Goal: Task Accomplishment & Management: Use online tool/utility

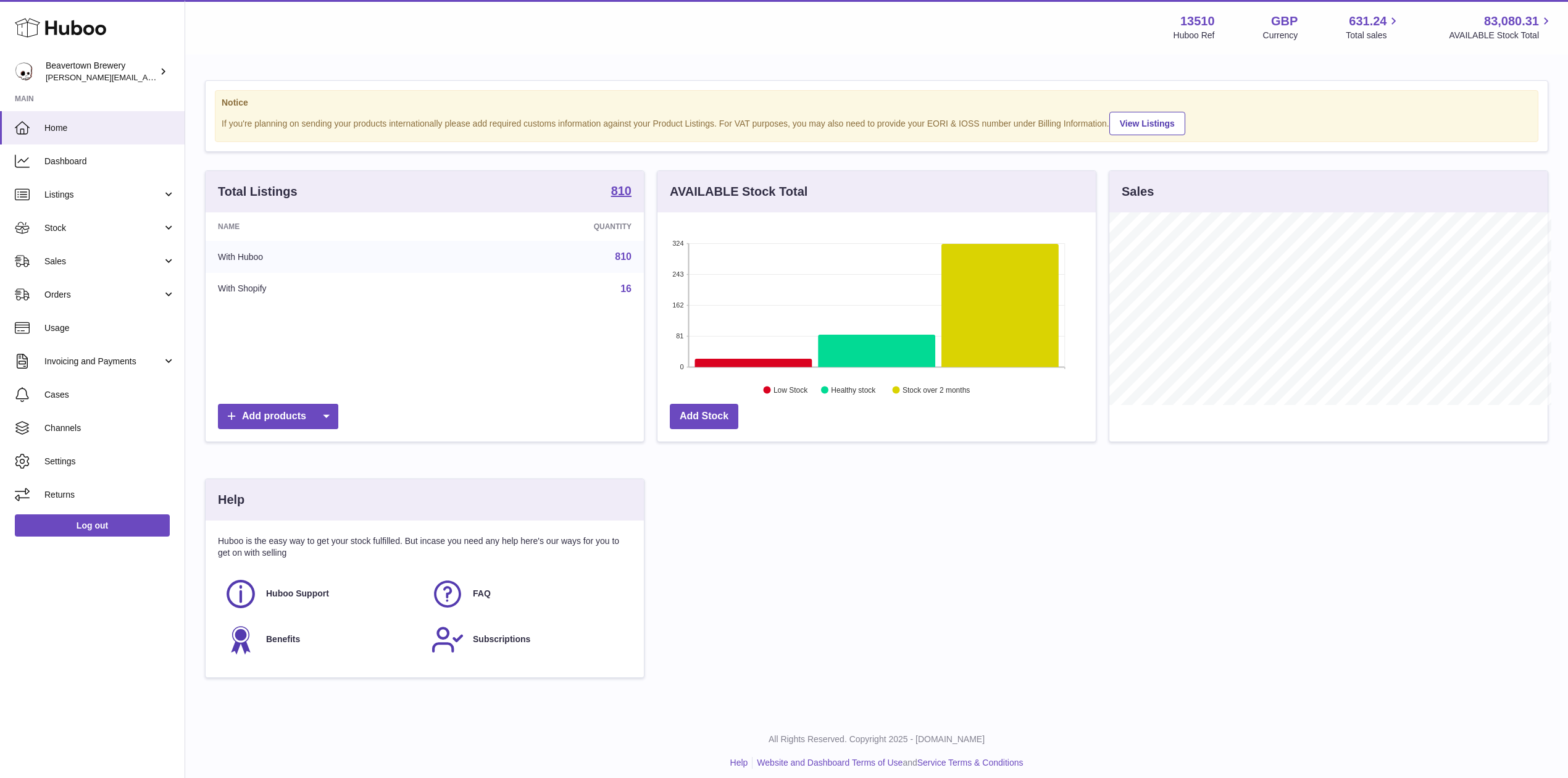
scroll to position [192, 438]
click at [86, 230] on span "Stock" at bounding box center [103, 228] width 118 height 12
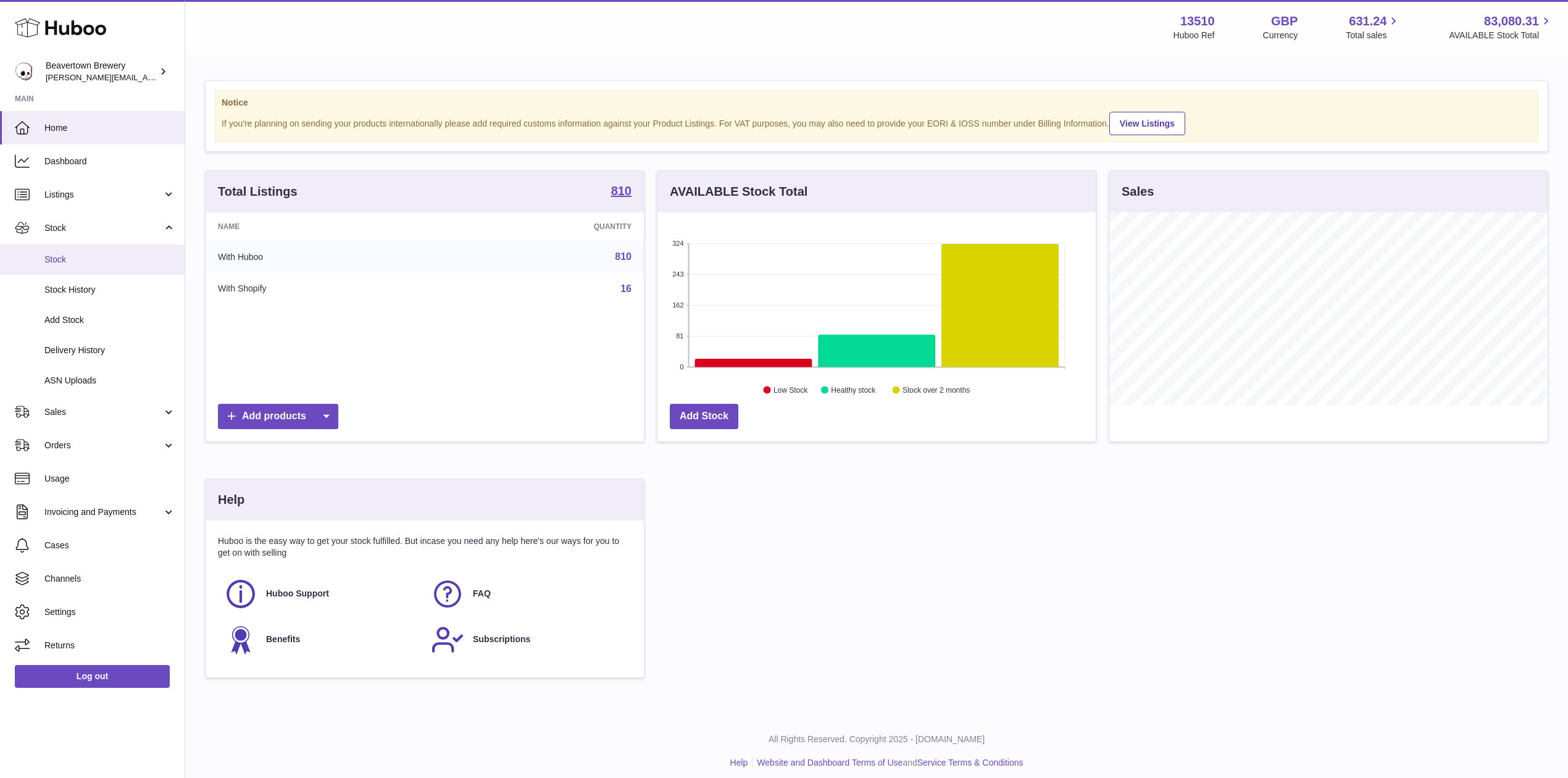
click at [92, 243] on li "Stock Stock Stock History Add Stock Delivery History ASN Uploads" at bounding box center [92, 303] width 184 height 184
click at [94, 234] on link "Stock" at bounding box center [92, 227] width 184 height 33
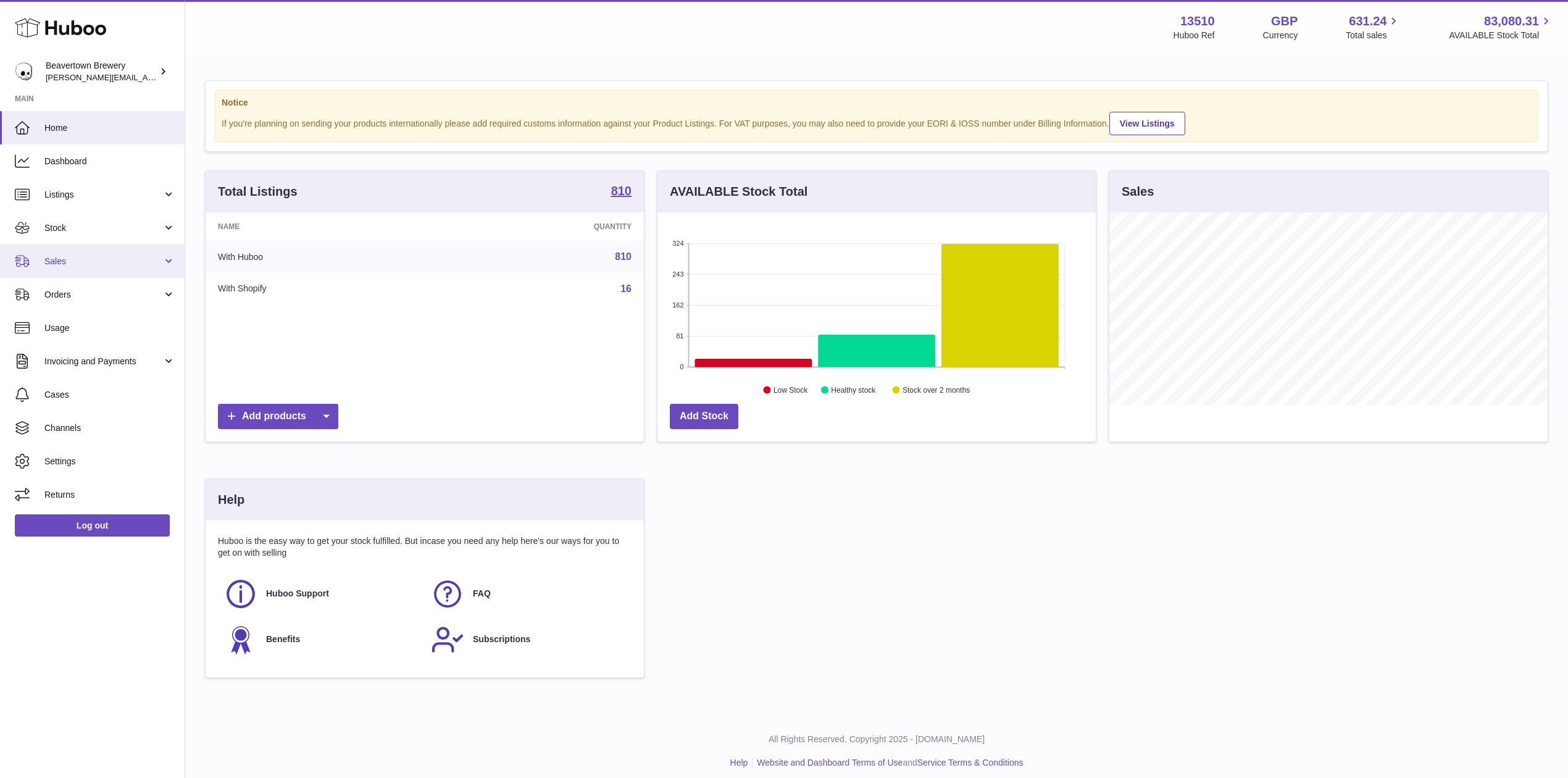
click at [94, 248] on link "Sales" at bounding box center [92, 261] width 184 height 33
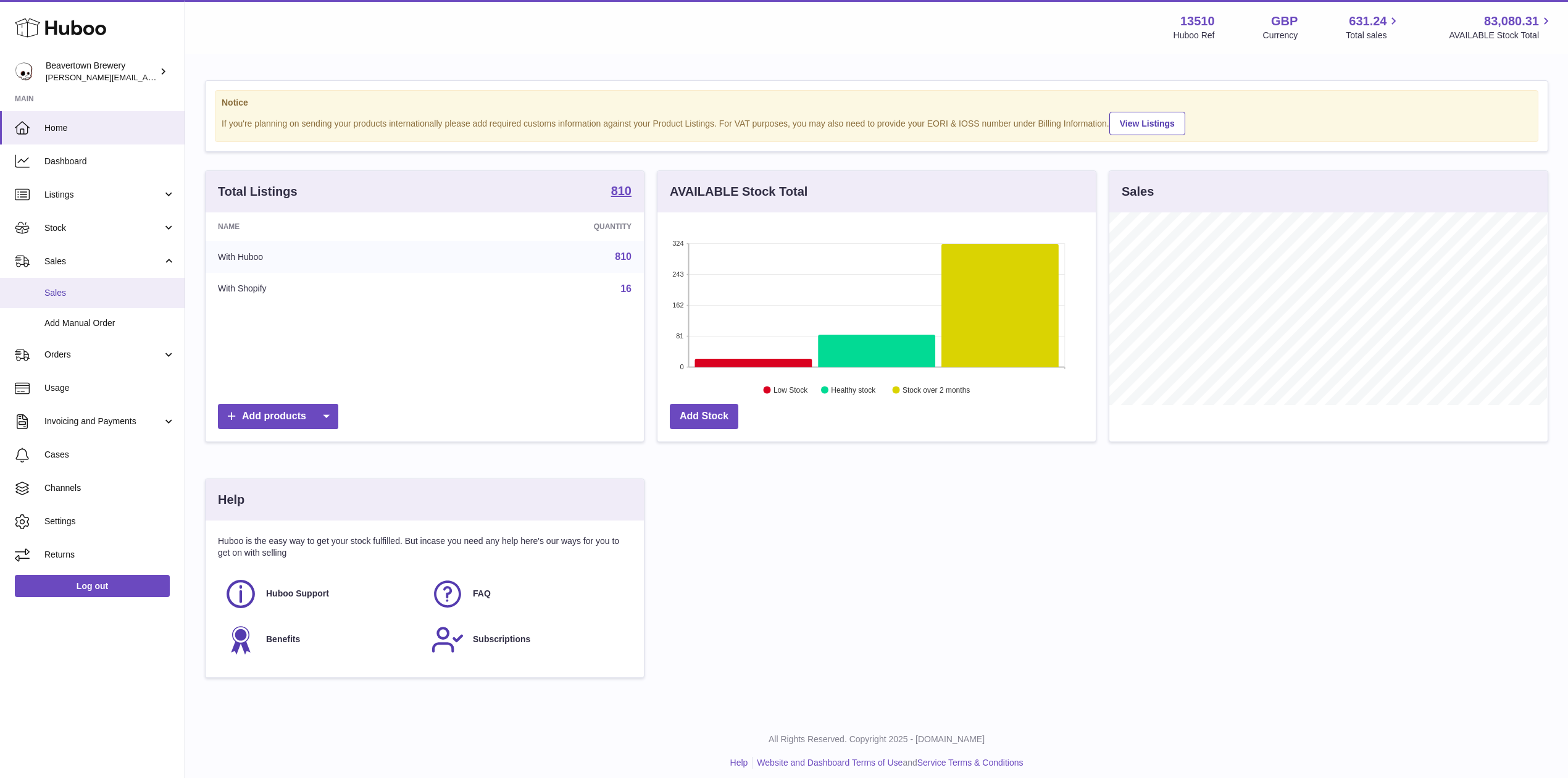
click at [88, 287] on span "Sales" at bounding box center [110, 292] width 131 height 12
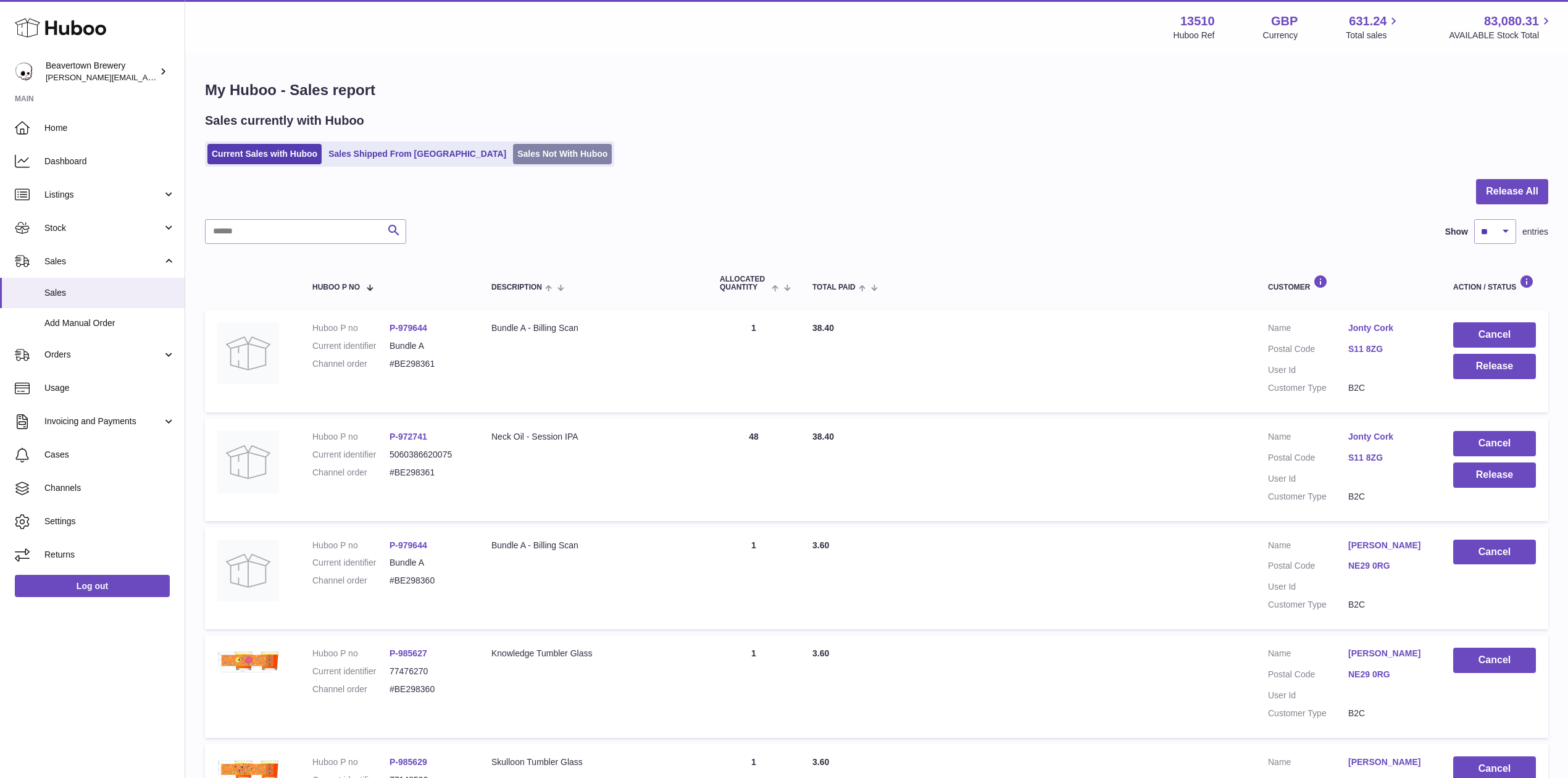
click at [528, 152] on link "Sales Not With Huboo" at bounding box center [562, 154] width 99 height 20
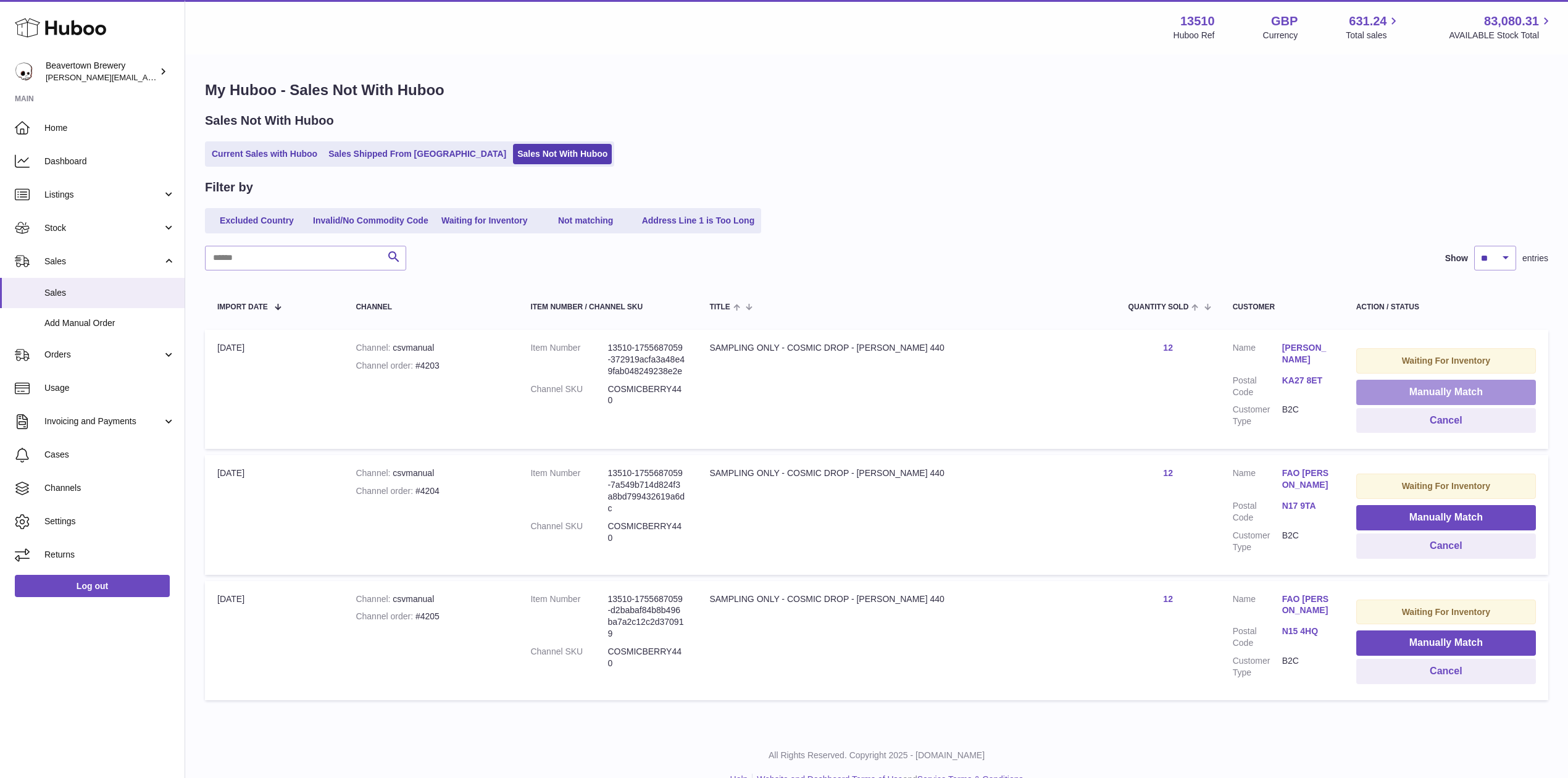
click at [1371, 388] on button "Manually Match" at bounding box center [1446, 391] width 180 height 25
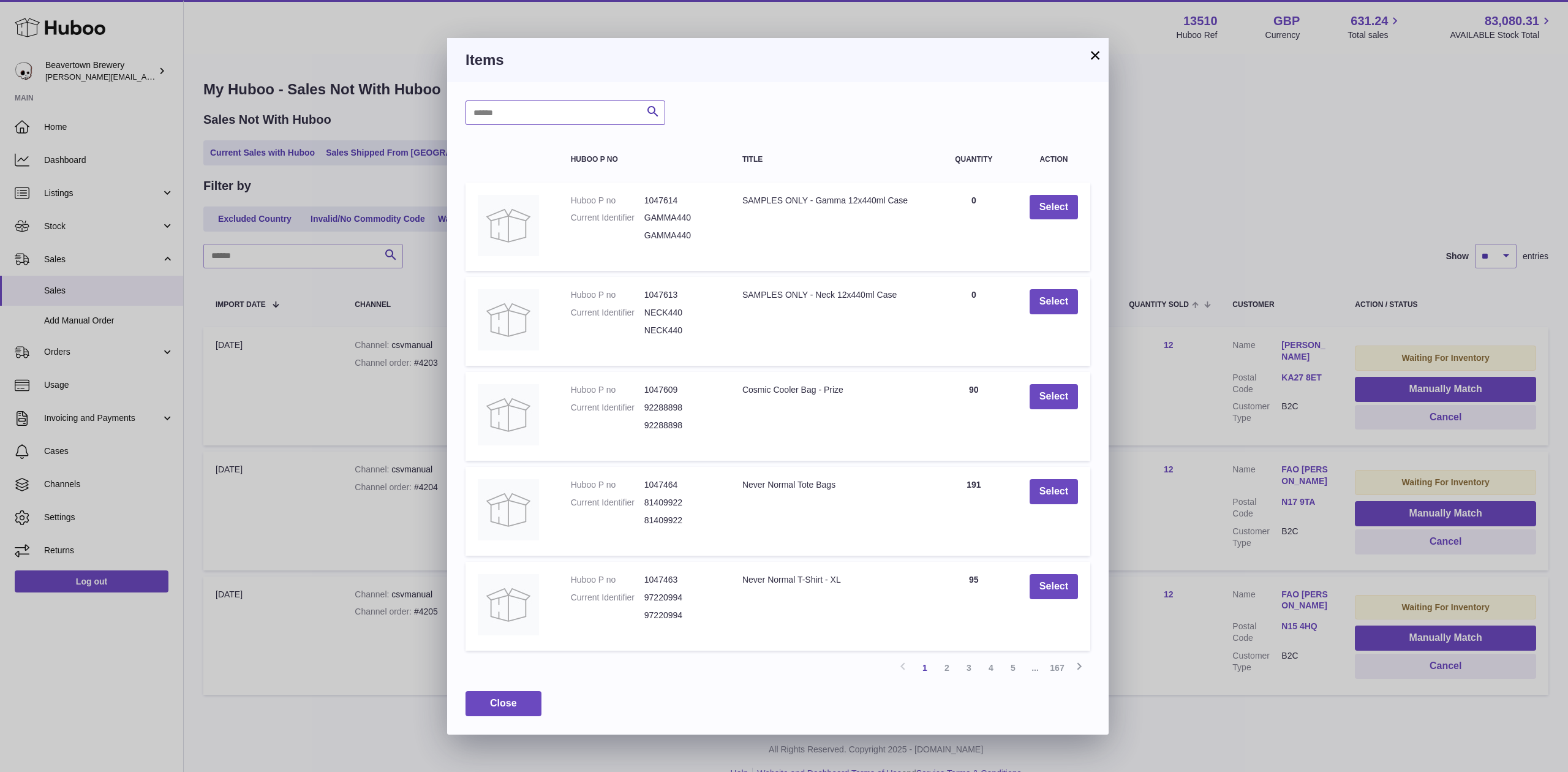
click at [626, 108] on input "text" at bounding box center [566, 113] width 200 height 25
type input "*****"
click at [1084, 52] on h3 "Items" at bounding box center [778, 60] width 625 height 20
click at [1093, 48] on button "×" at bounding box center [1095, 55] width 14 height 14
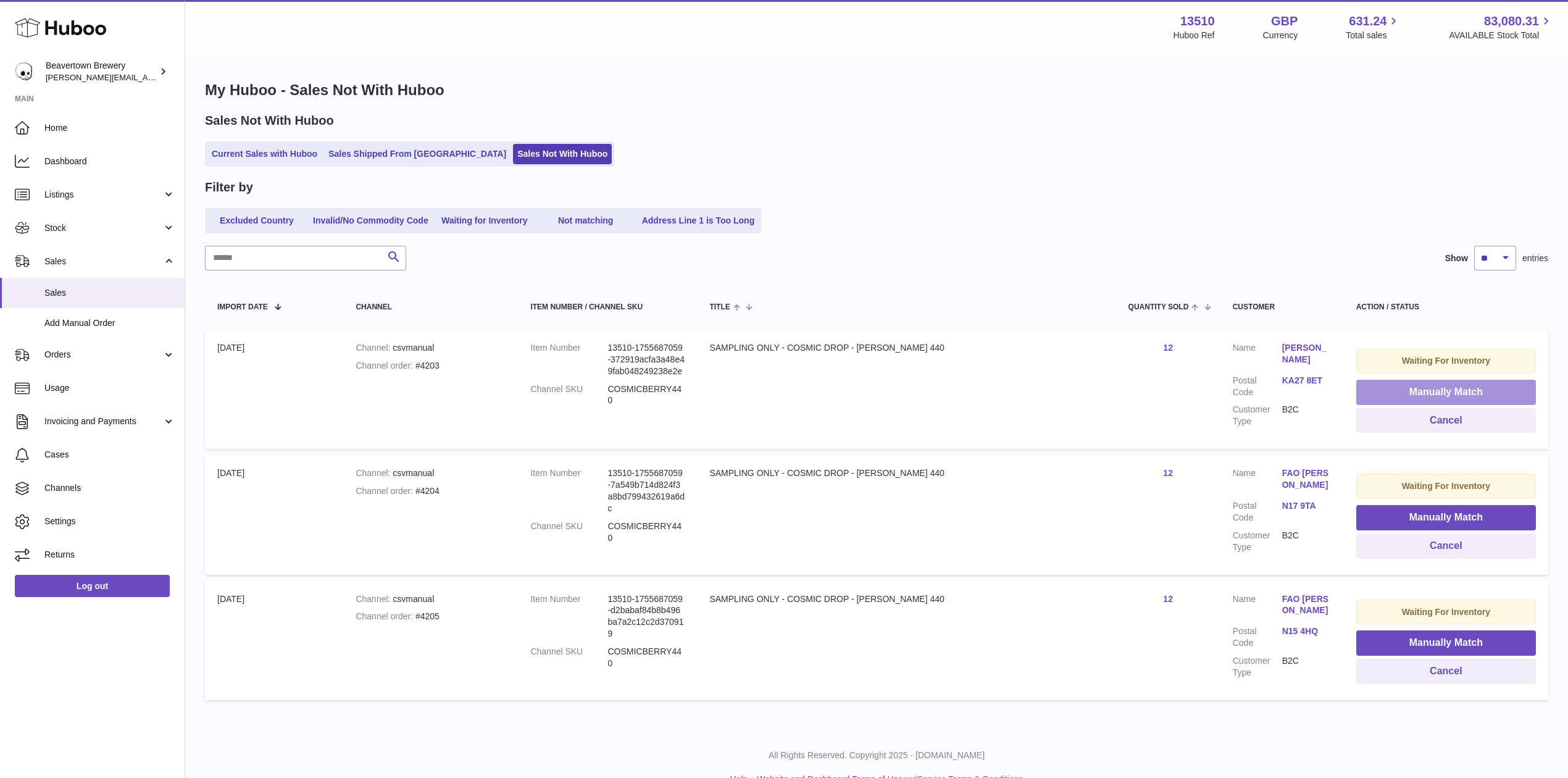
click at [1359, 391] on button "Manually Match" at bounding box center [1446, 391] width 180 height 25
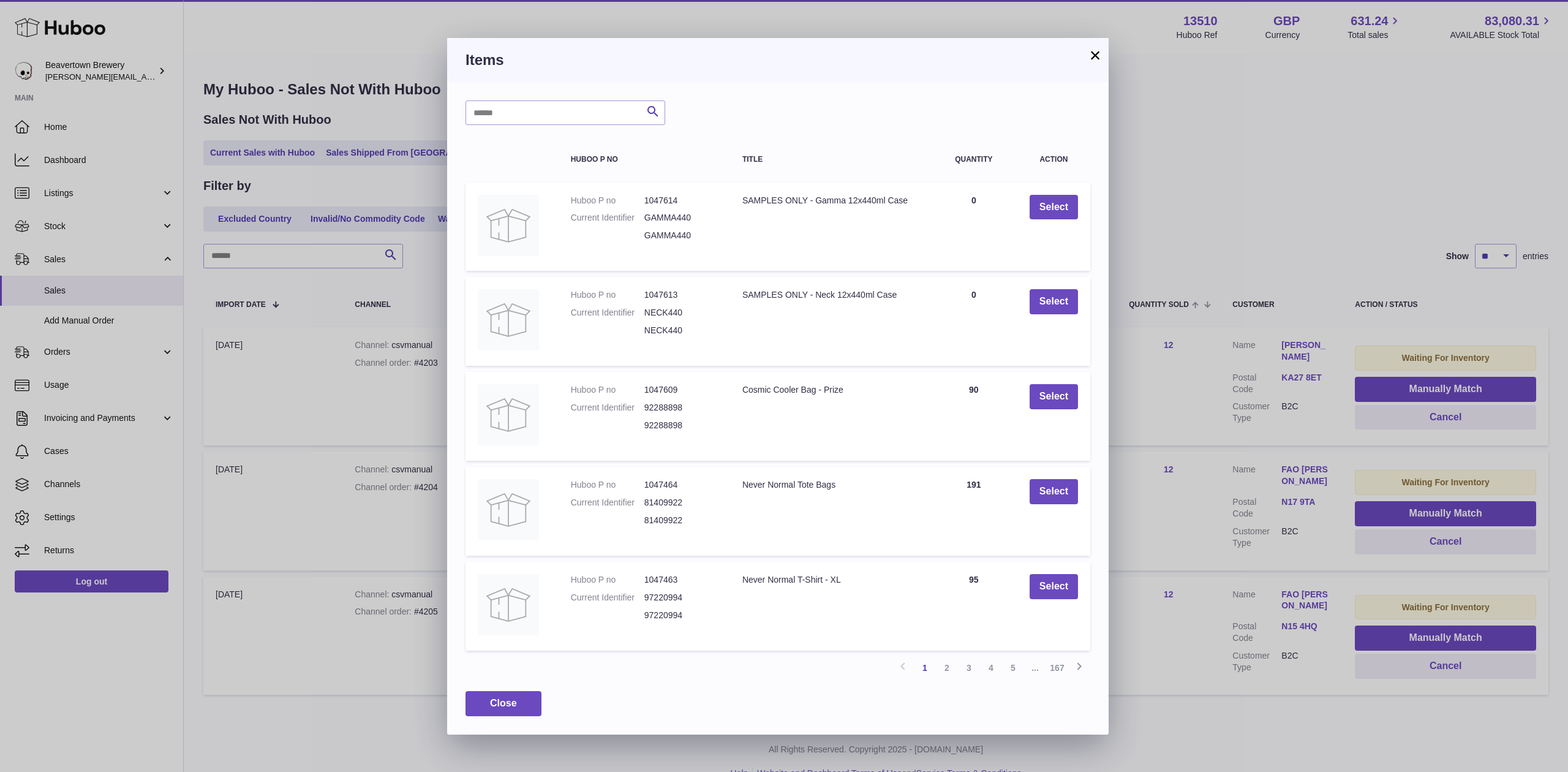
click at [587, 133] on div "Search Huboo P no Title Quantity Action Huboo P no 1047614 Current Identifier G…" at bounding box center [778, 408] width 662 height 652
click at [577, 109] on input "text" at bounding box center [566, 113] width 200 height 25
type input "**********"
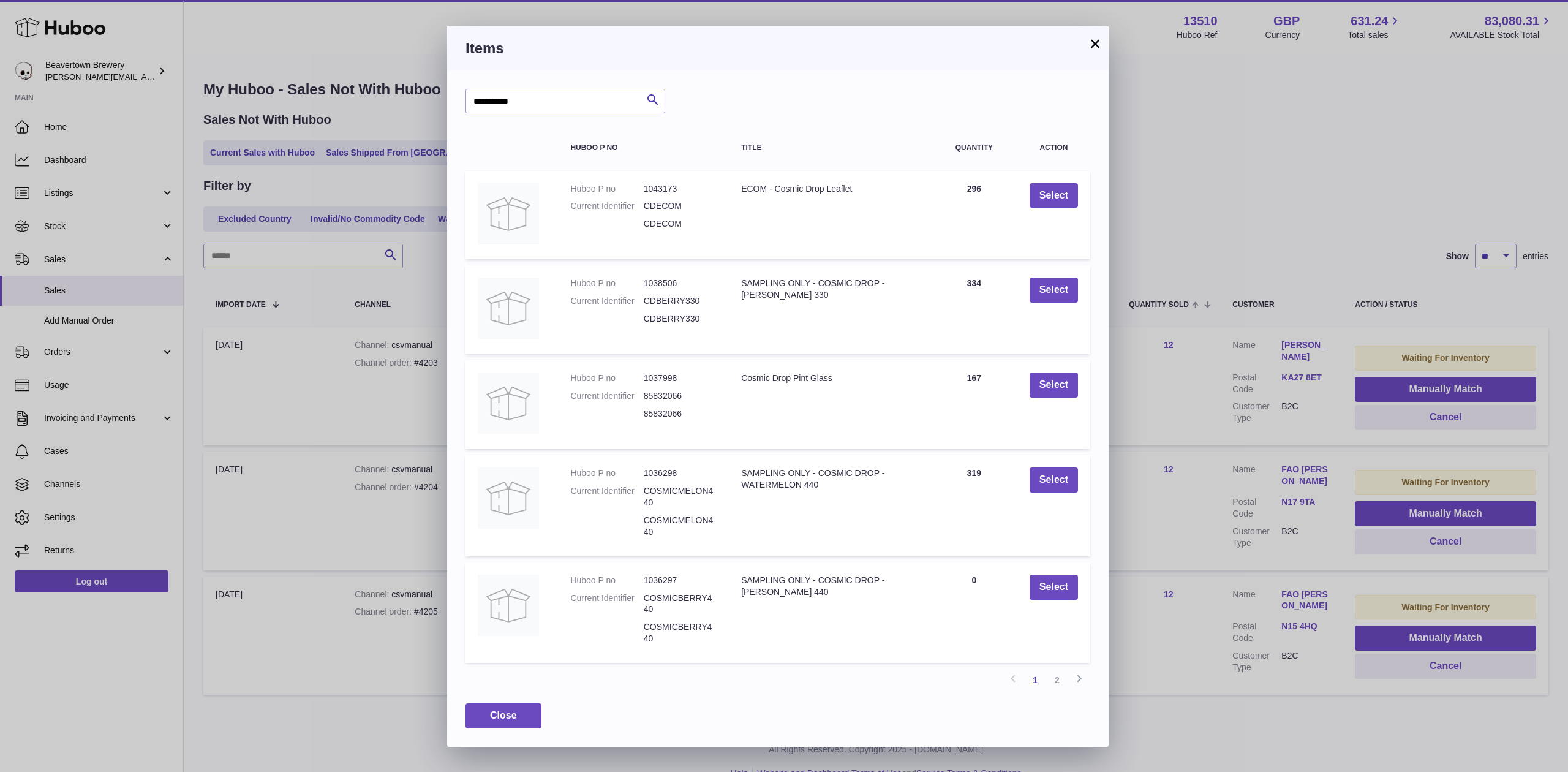
click at [1045, 674] on link "1" at bounding box center [1036, 680] width 22 height 22
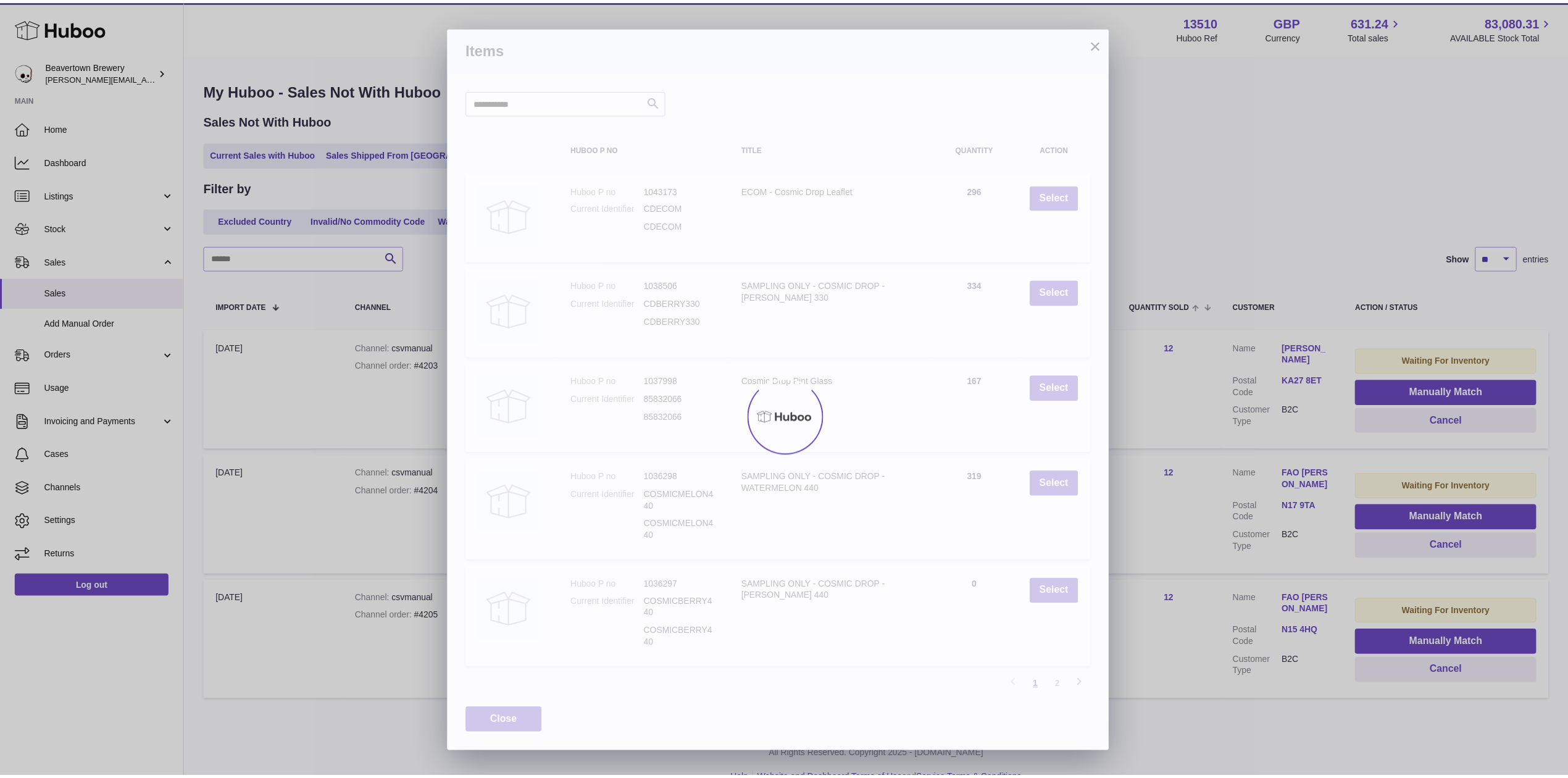
scroll to position [17, 0]
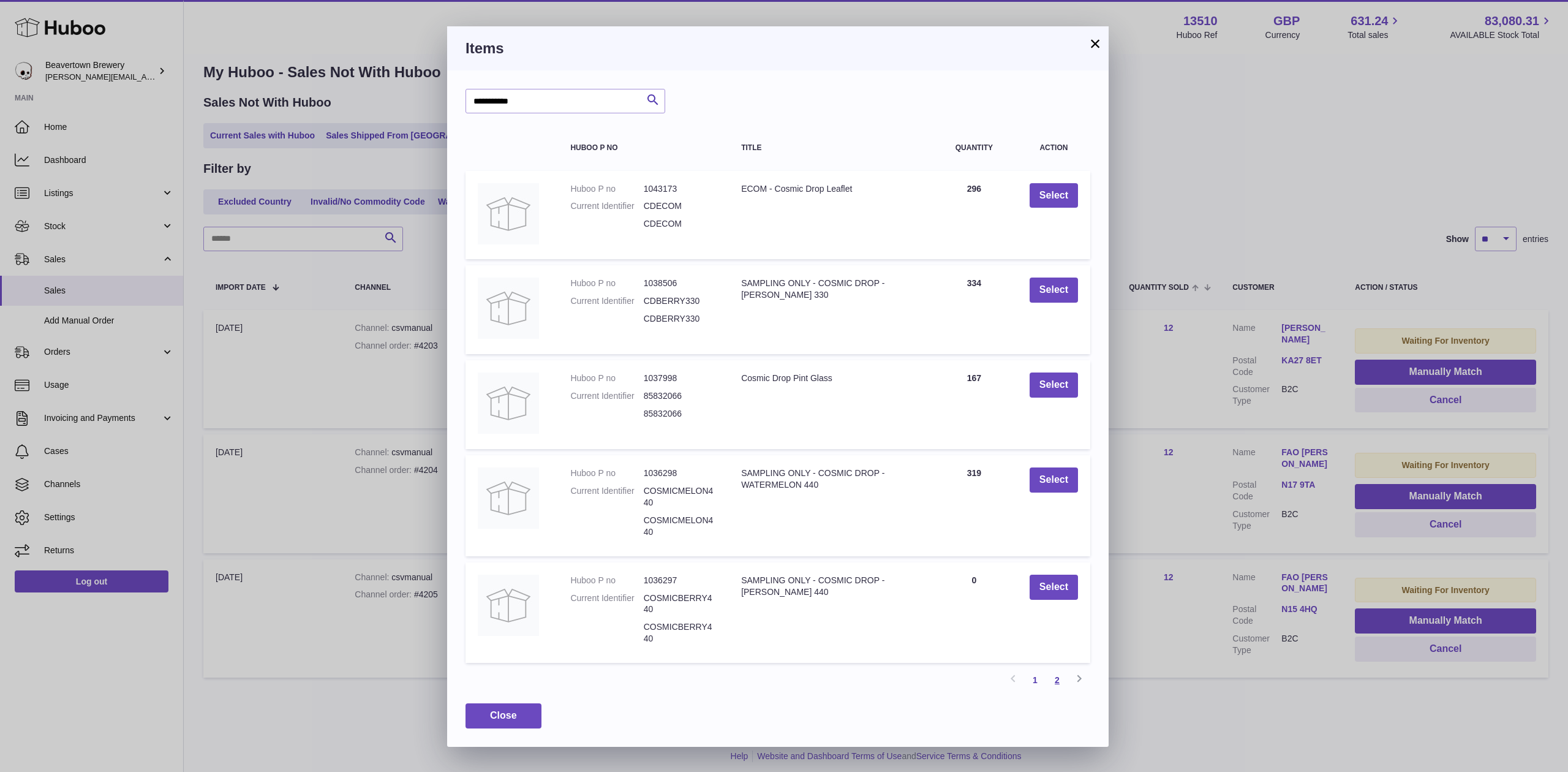
click at [1051, 677] on link "2" at bounding box center [1057, 680] width 22 height 22
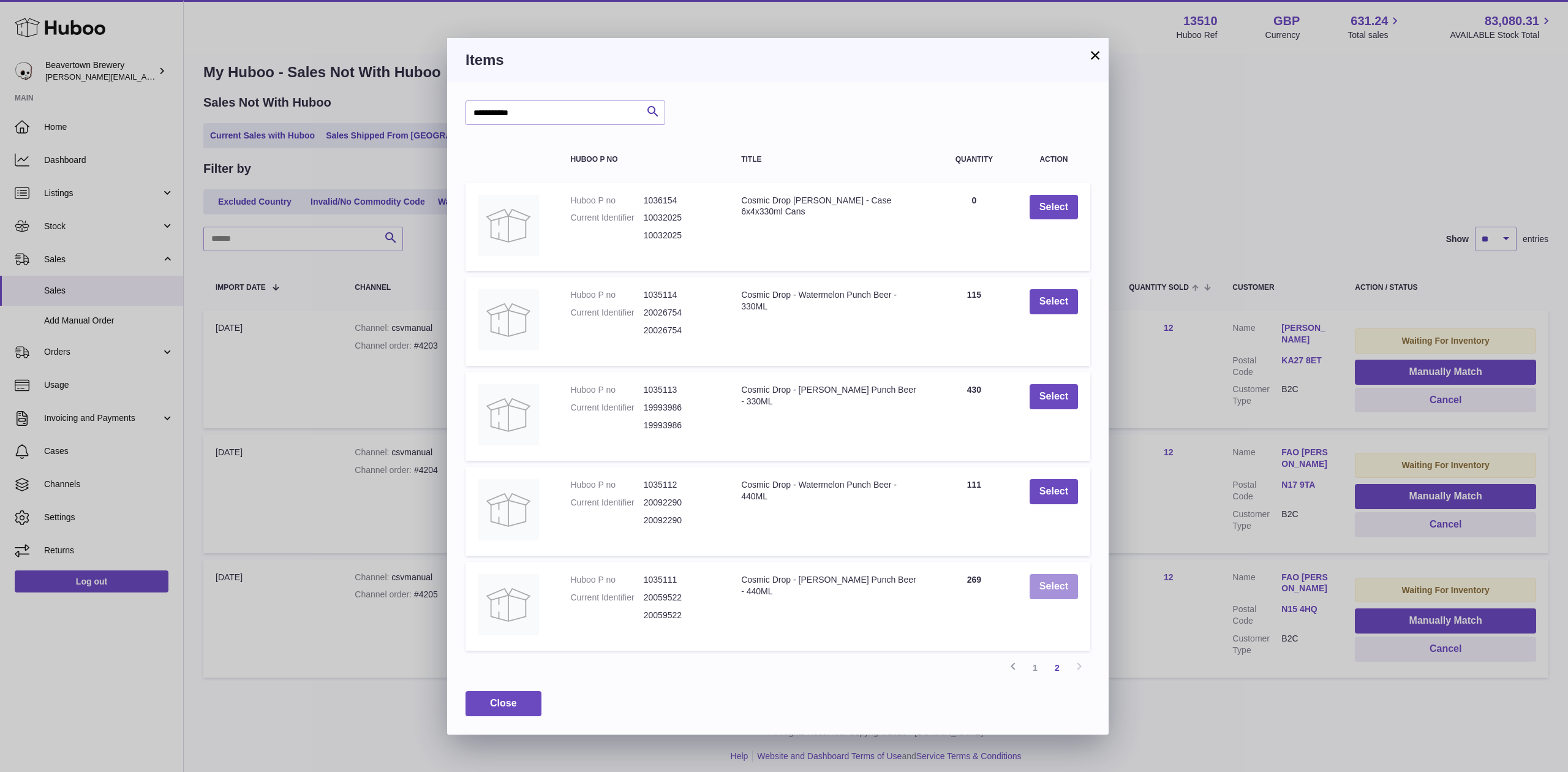
click at [1049, 591] on button "Select" at bounding box center [1054, 586] width 49 height 25
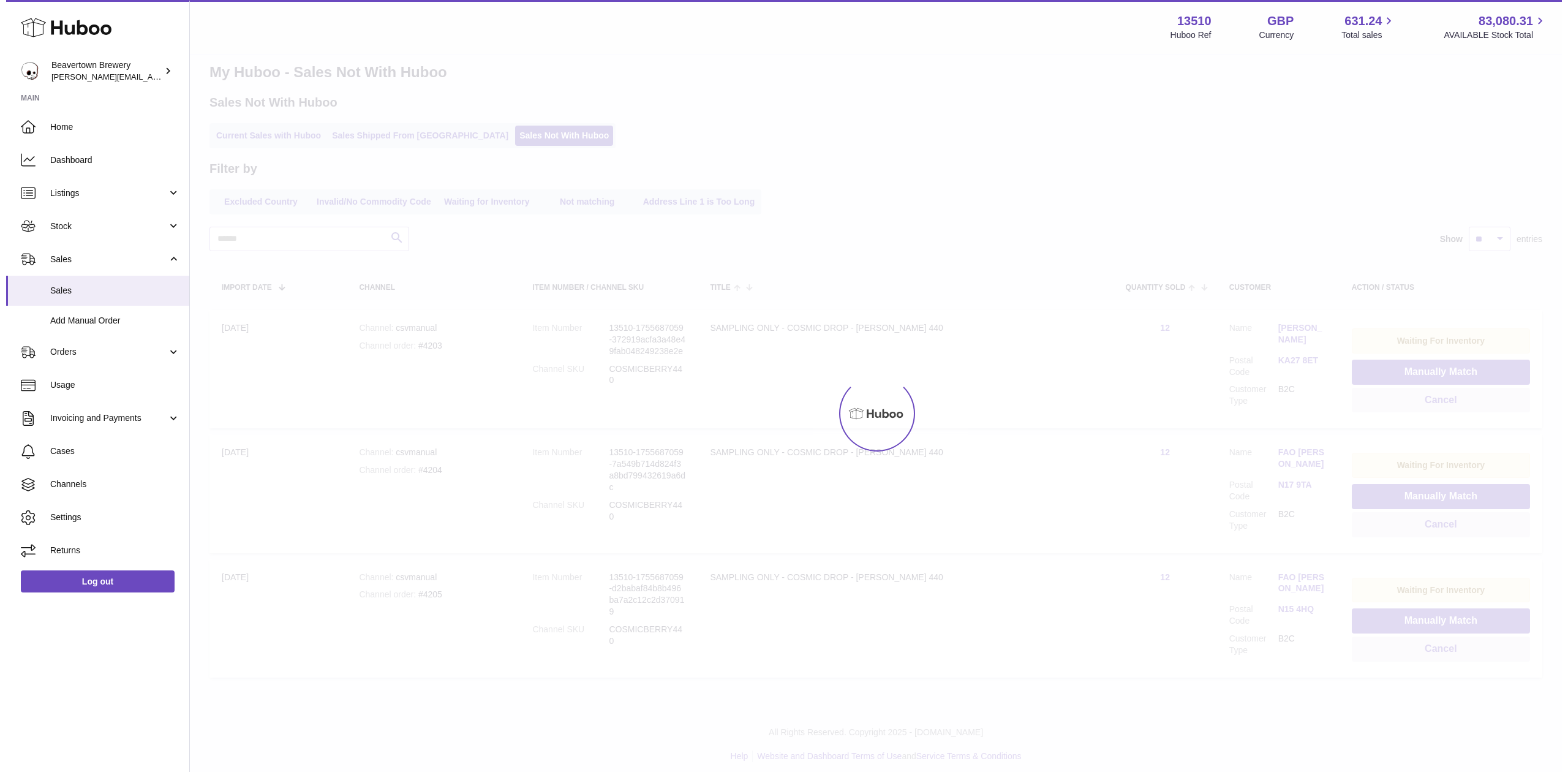
scroll to position [0, 0]
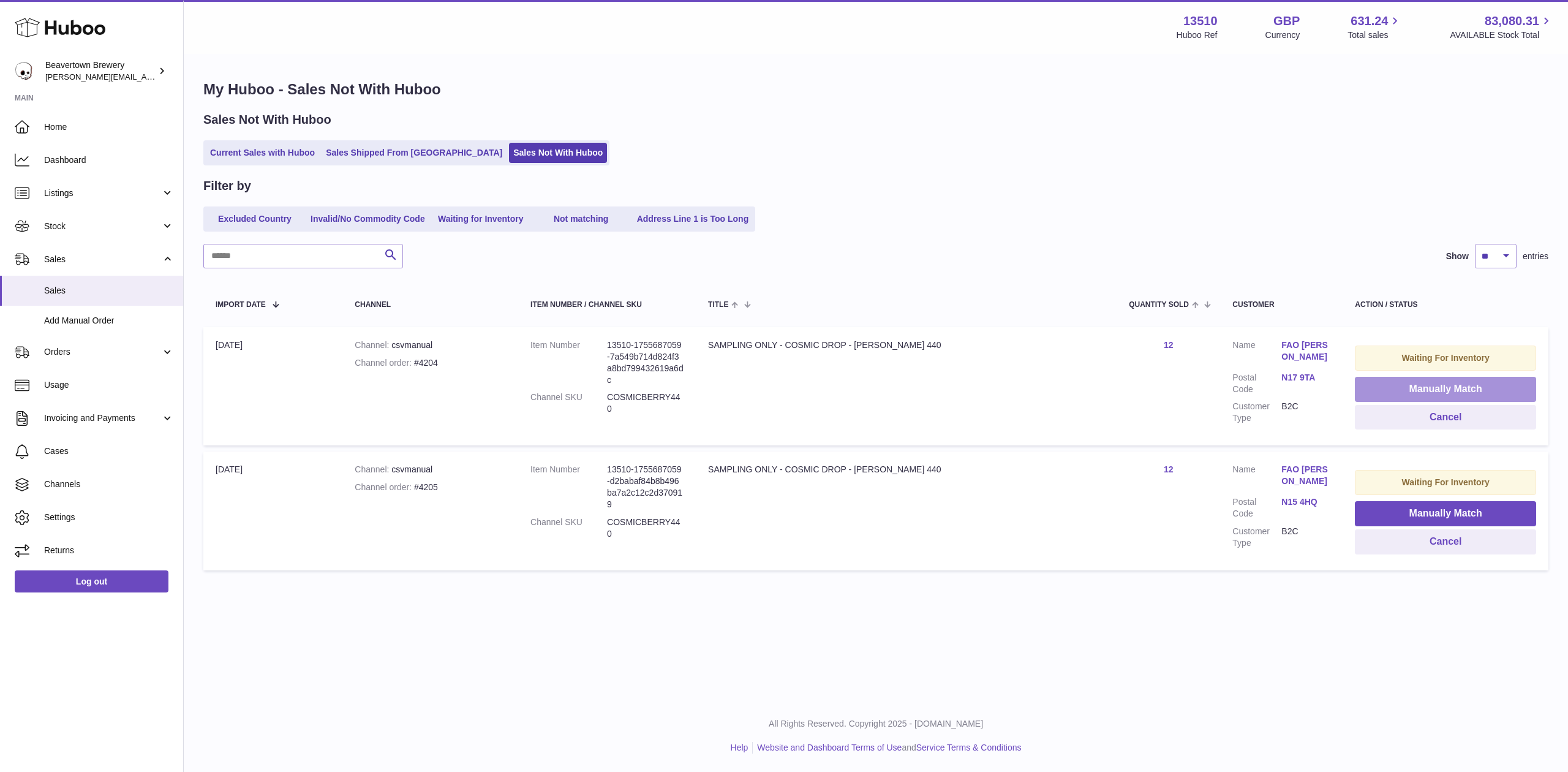
click at [1390, 380] on button "Manually Match" at bounding box center [1446, 388] width 181 height 25
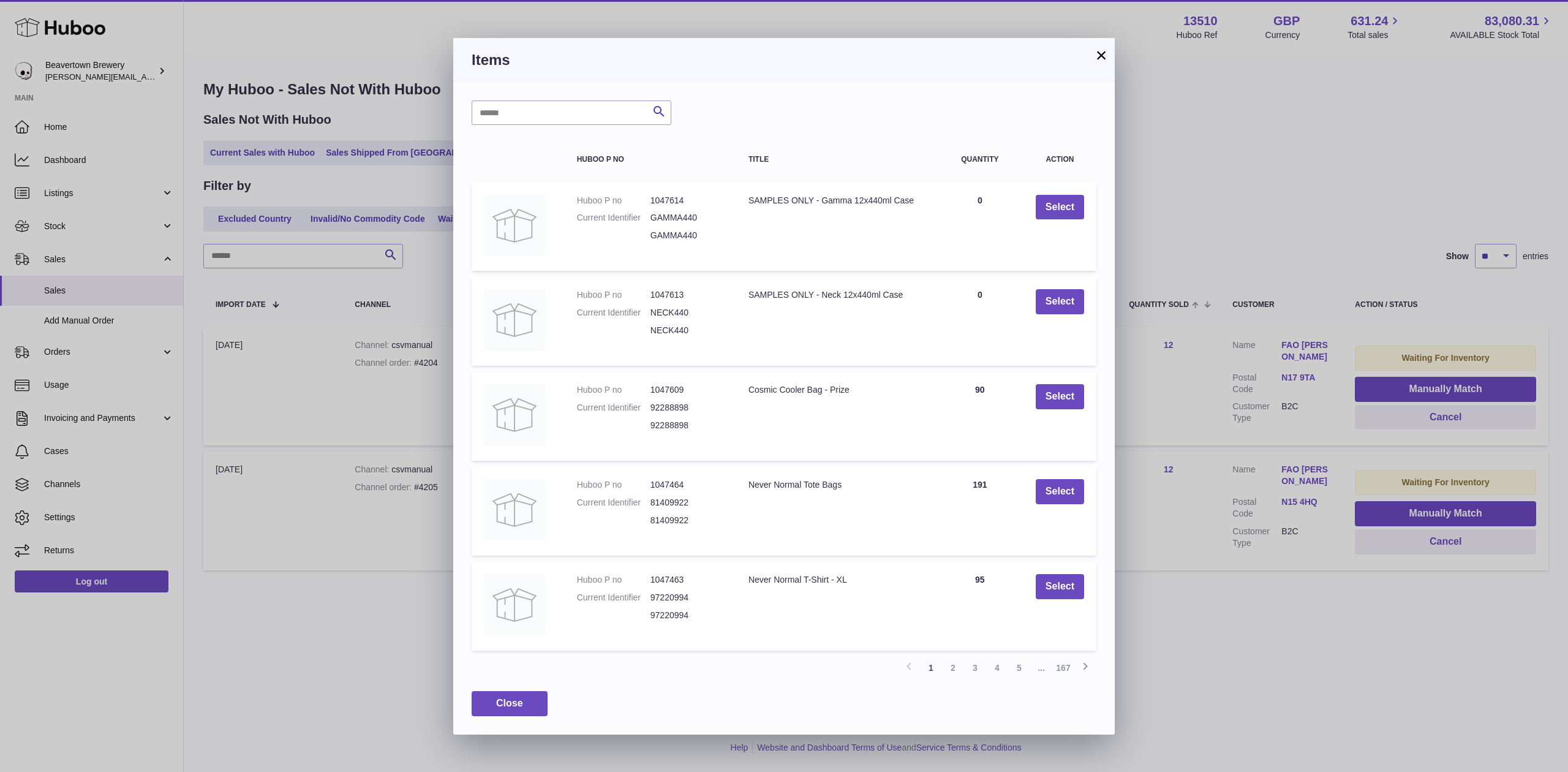
click at [584, 126] on div "Search Huboo P no Title Quantity Action Huboo P no 1047614 Current Identifier G…" at bounding box center [784, 408] width 662 height 652
click at [576, 117] on input "text" at bounding box center [571, 113] width 200 height 25
type input "*****"
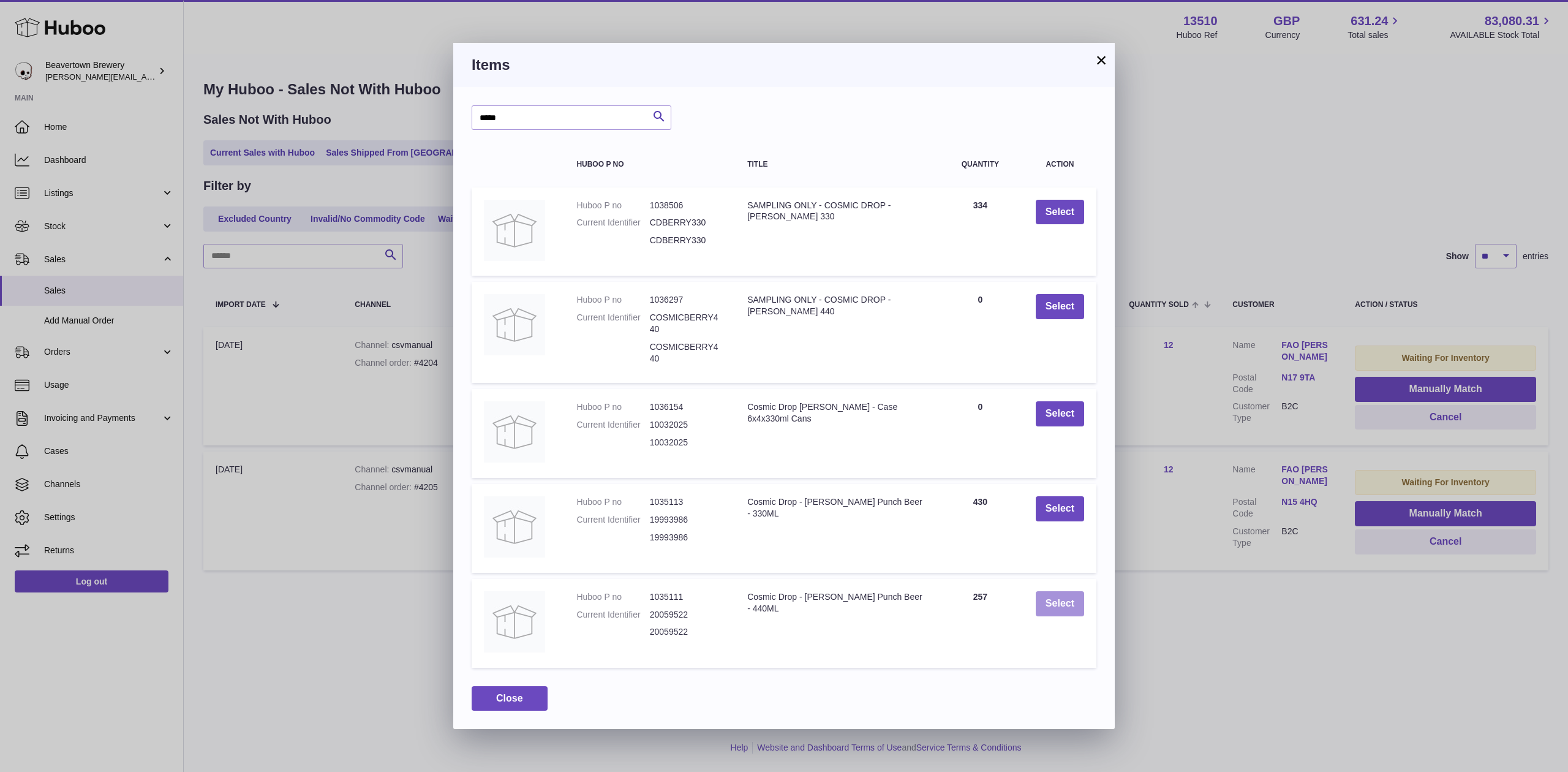
click at [1047, 607] on button "Select" at bounding box center [1060, 603] width 49 height 25
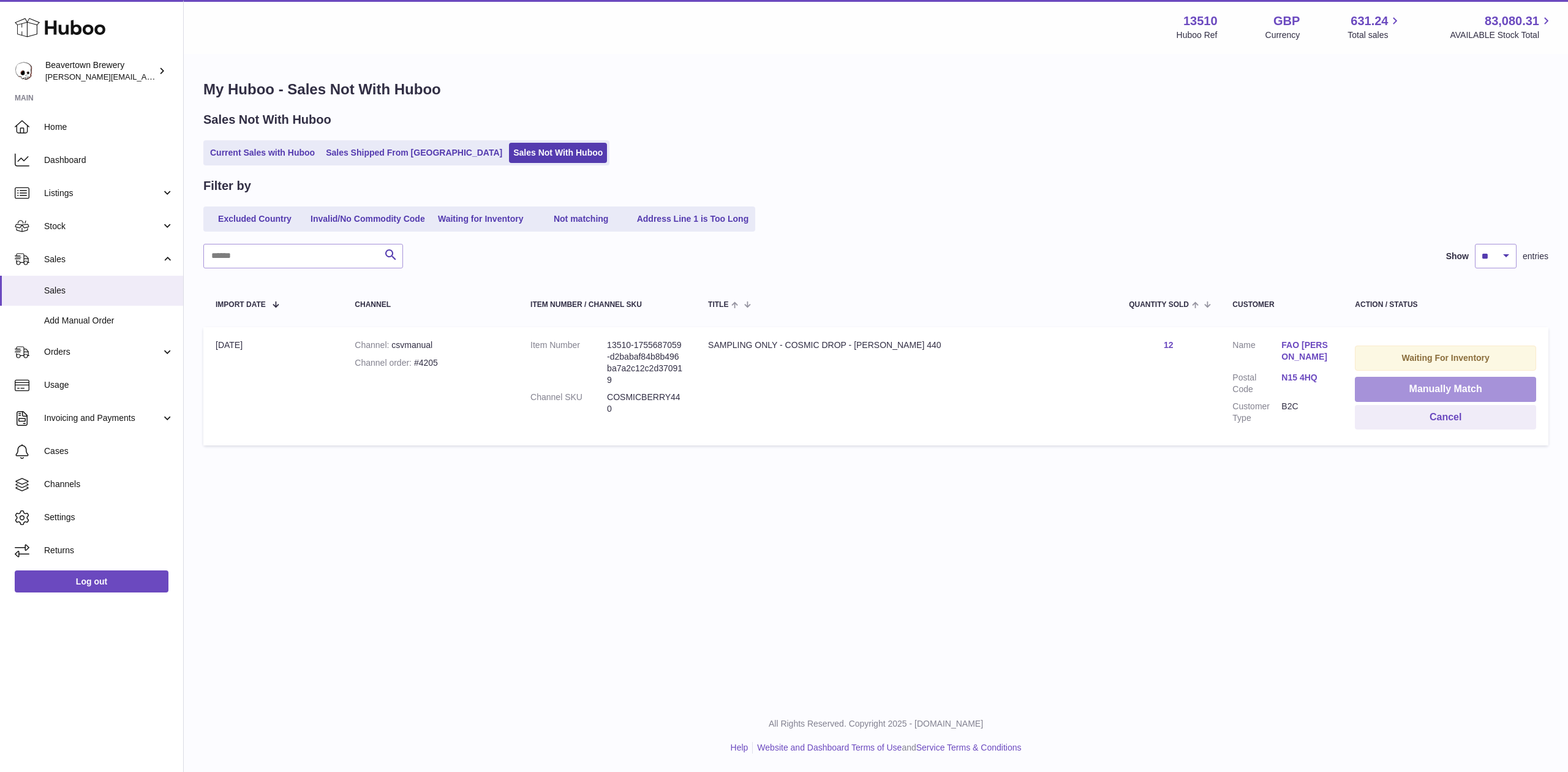
click at [1397, 388] on button "Manually Match" at bounding box center [1446, 388] width 181 height 25
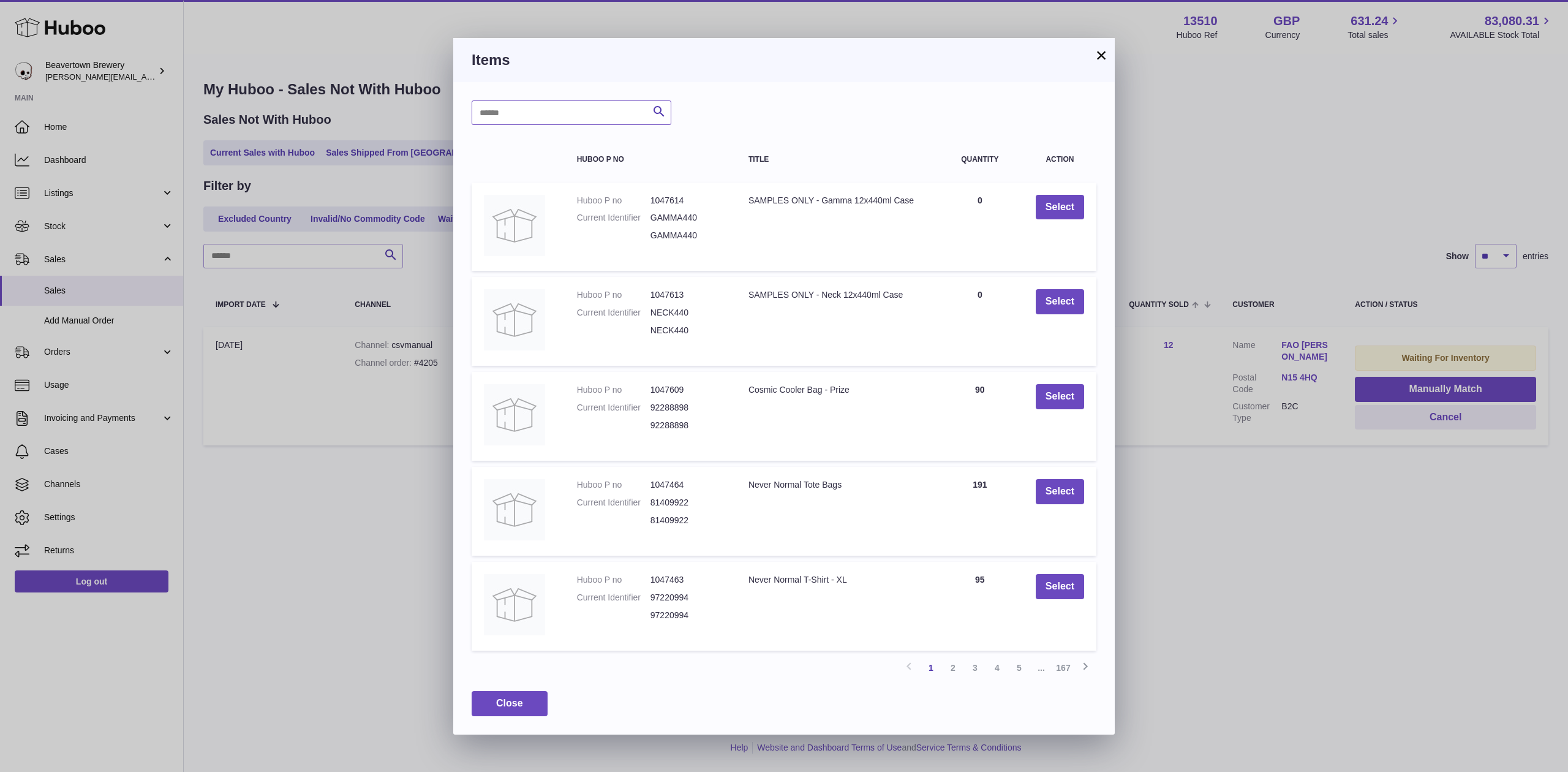
click at [645, 113] on input "text" at bounding box center [571, 113] width 200 height 25
type input "*"
type input "*****"
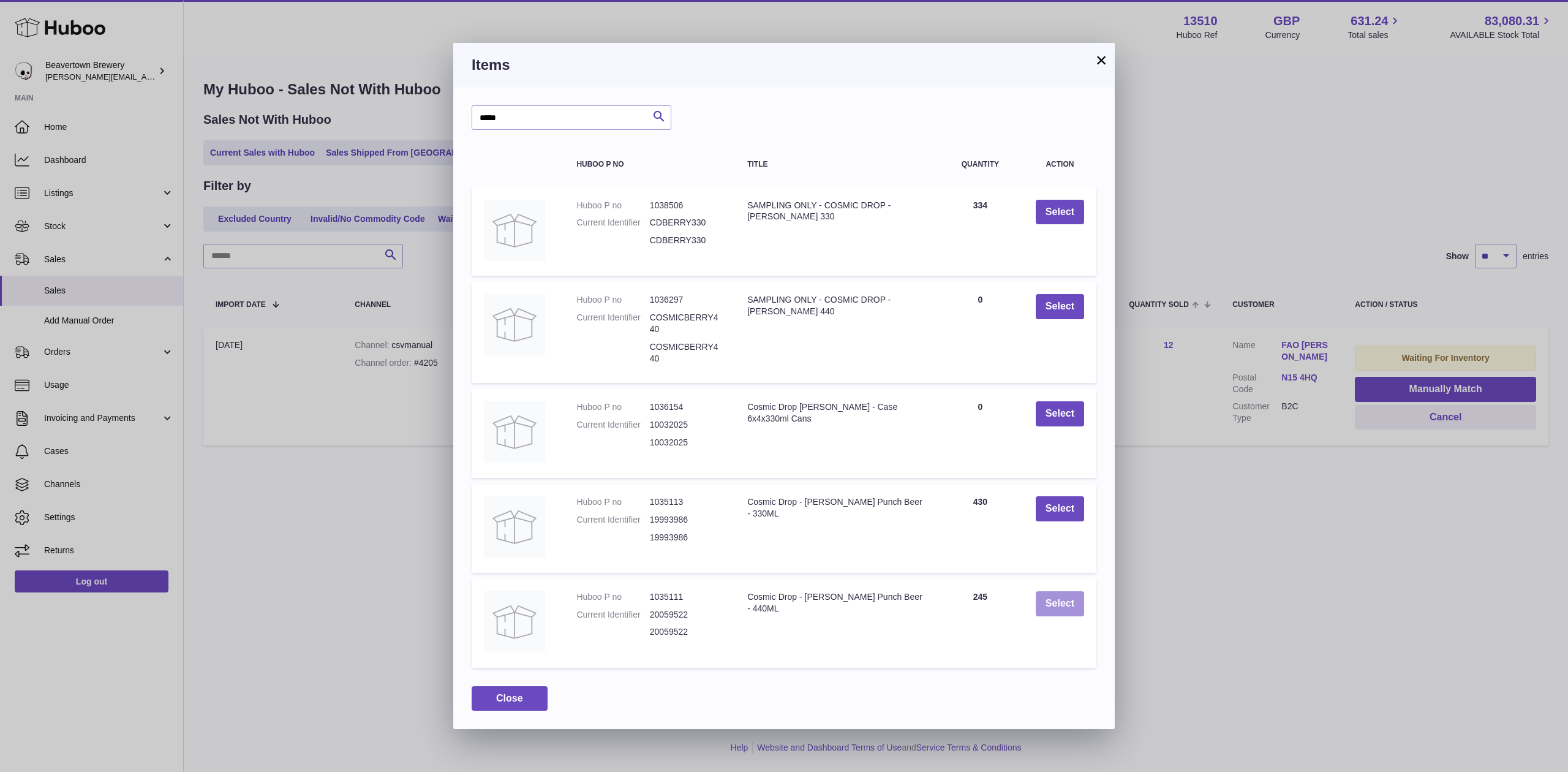
click at [1061, 605] on button "Select" at bounding box center [1060, 603] width 49 height 25
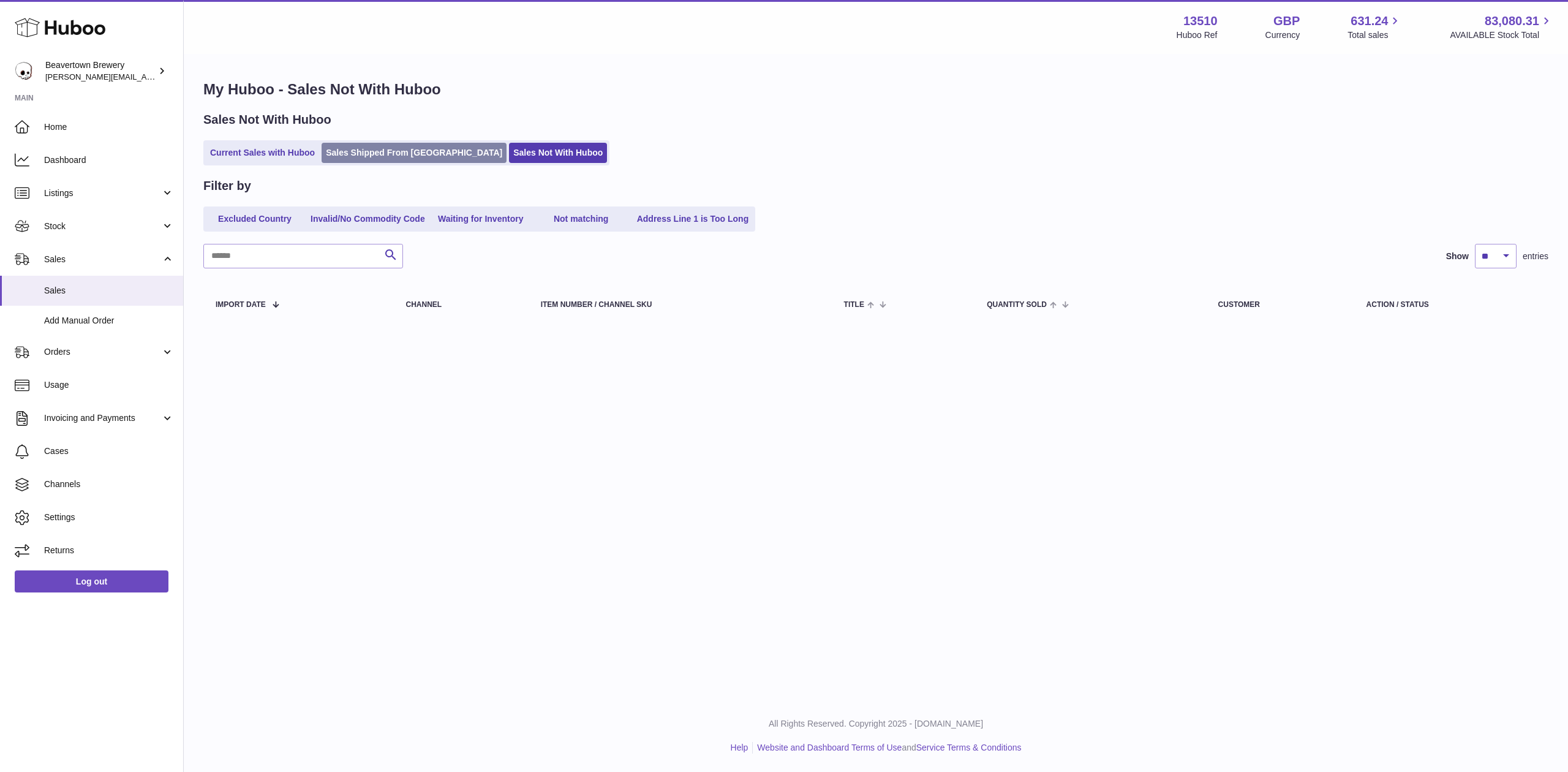
click at [350, 148] on link "Sales Shipped From [GEOGRAPHIC_DATA]" at bounding box center [414, 153] width 185 height 20
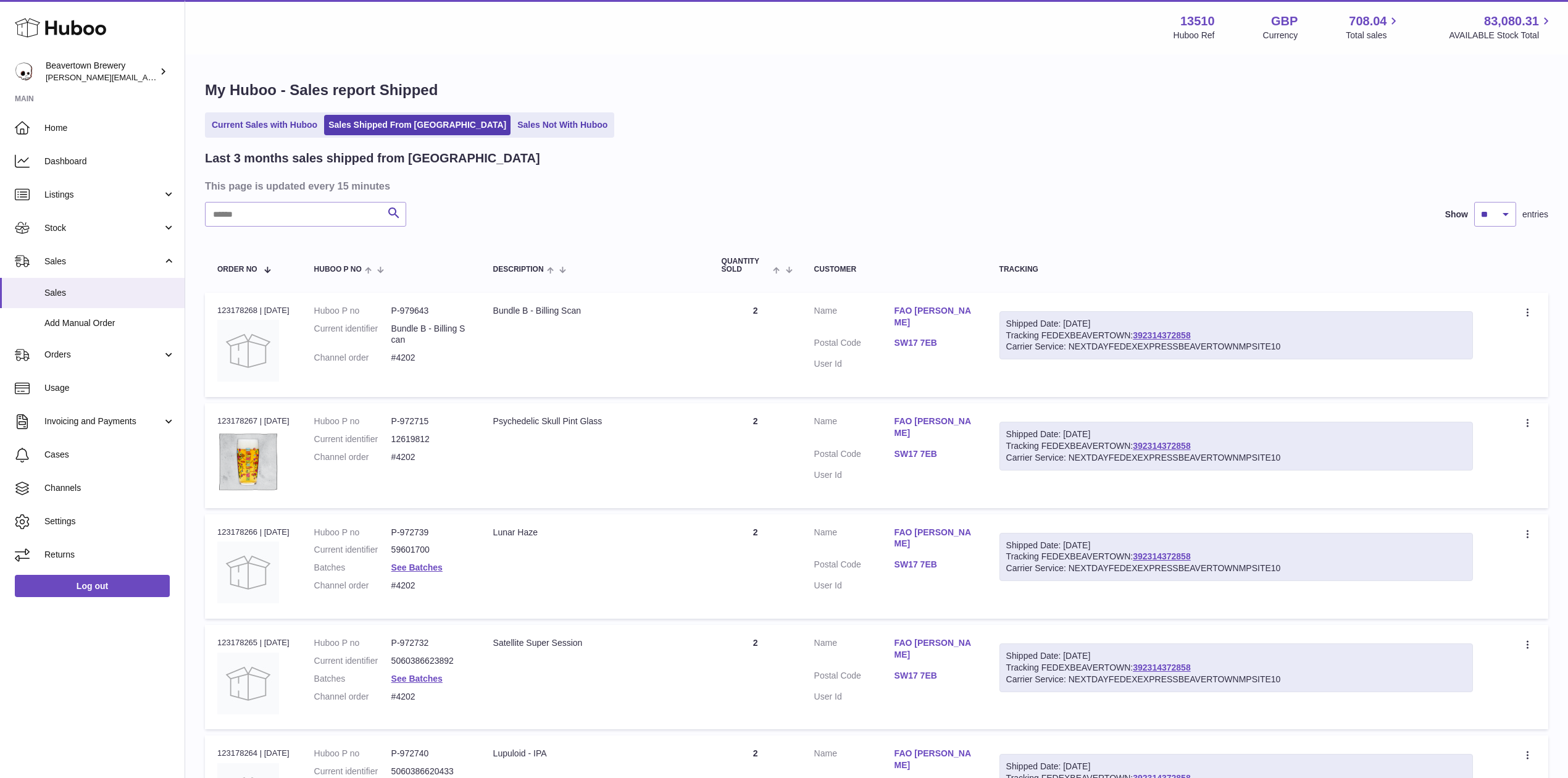
drag, startPoint x: 1148, startPoint y: 342, endPoint x: 1169, endPoint y: 290, distance: 56.1
click at [1168, 295] on td "Shipped Date: 20th Aug 2025 Tracking FEDEXBEAVERTOWN: 392314372858 Carrier Serv…" at bounding box center [1236, 345] width 499 height 105
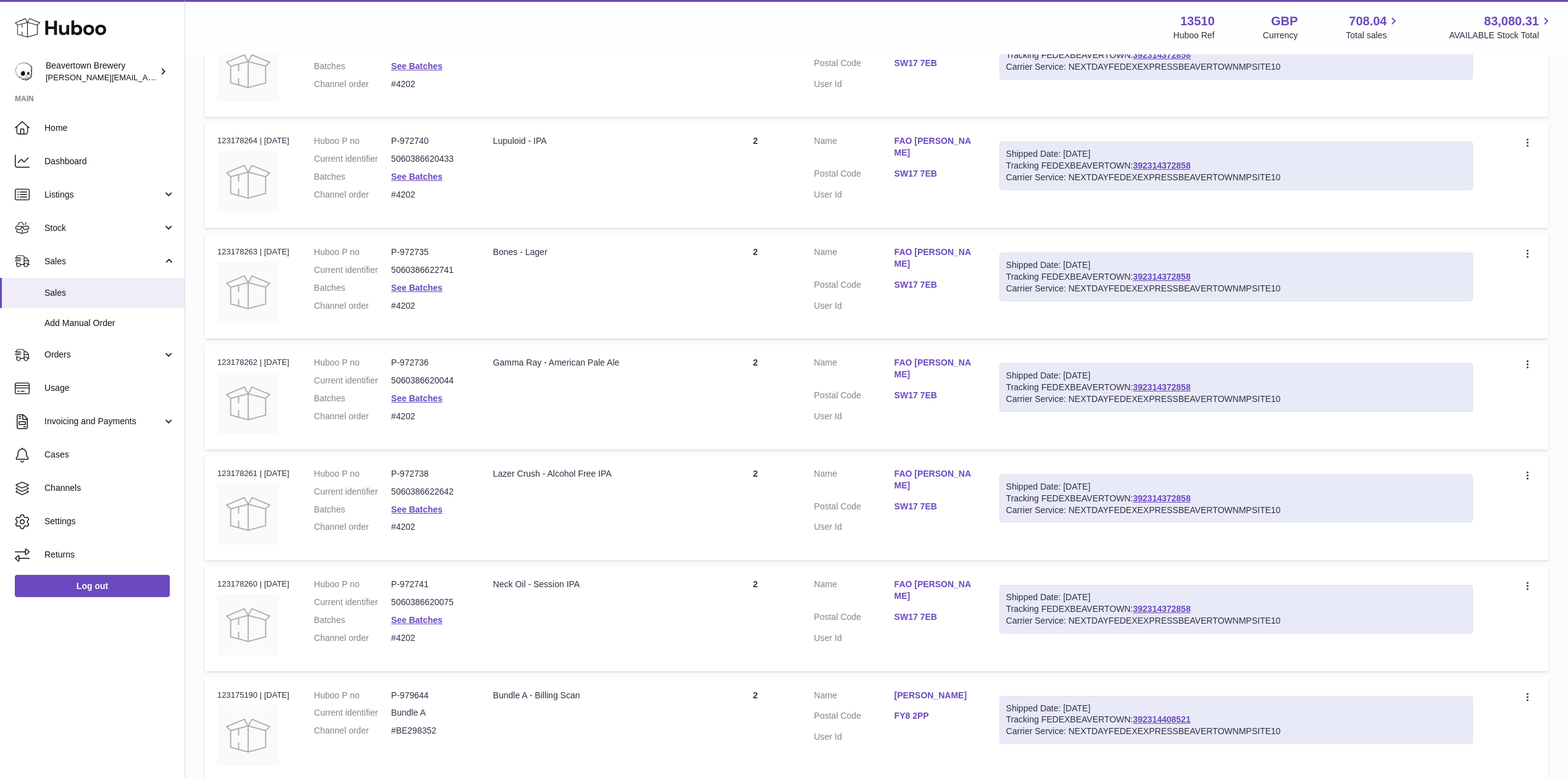
scroll to position [741, 0]
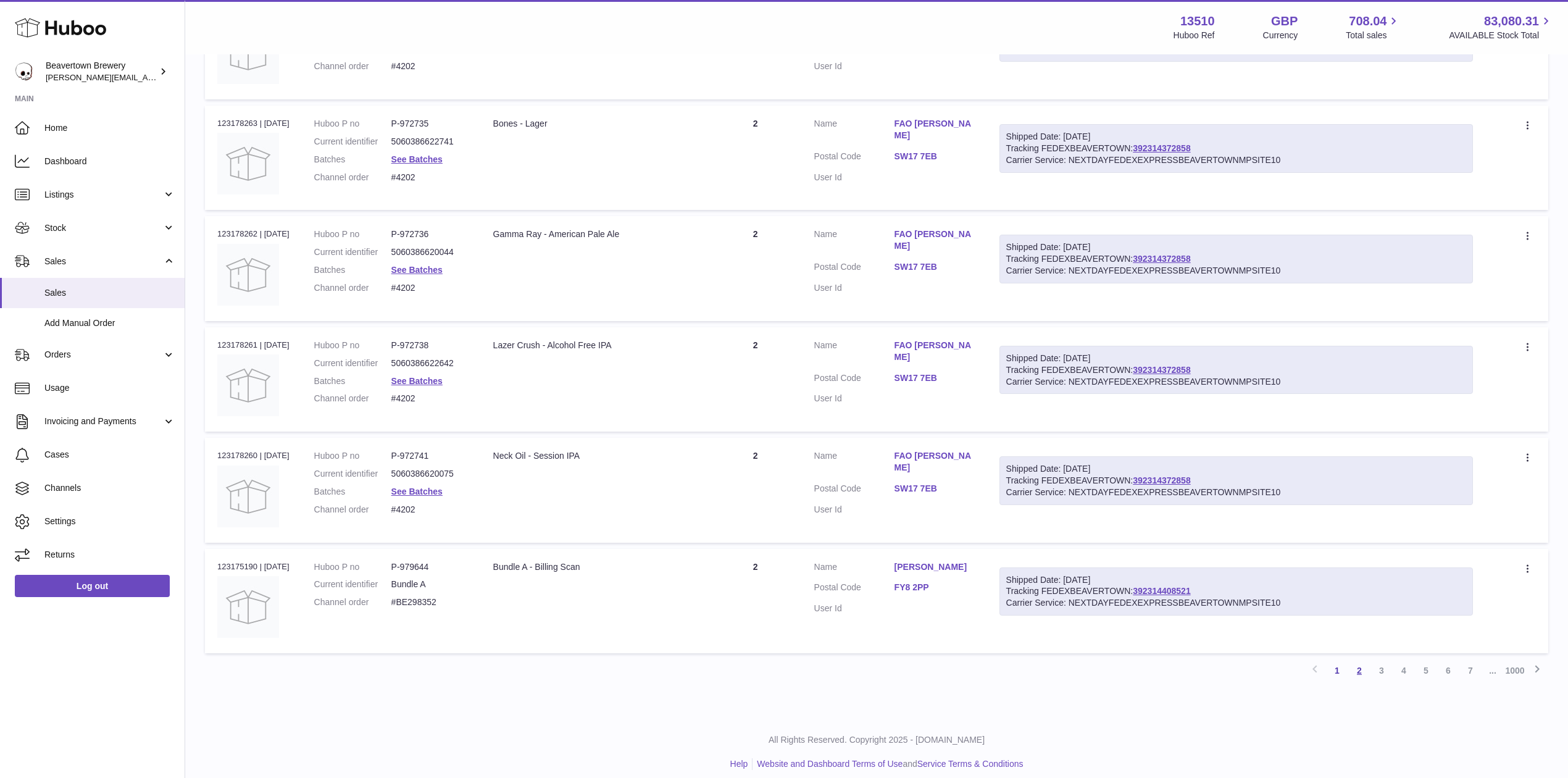
click at [1356, 672] on link "2" at bounding box center [1359, 671] width 23 height 23
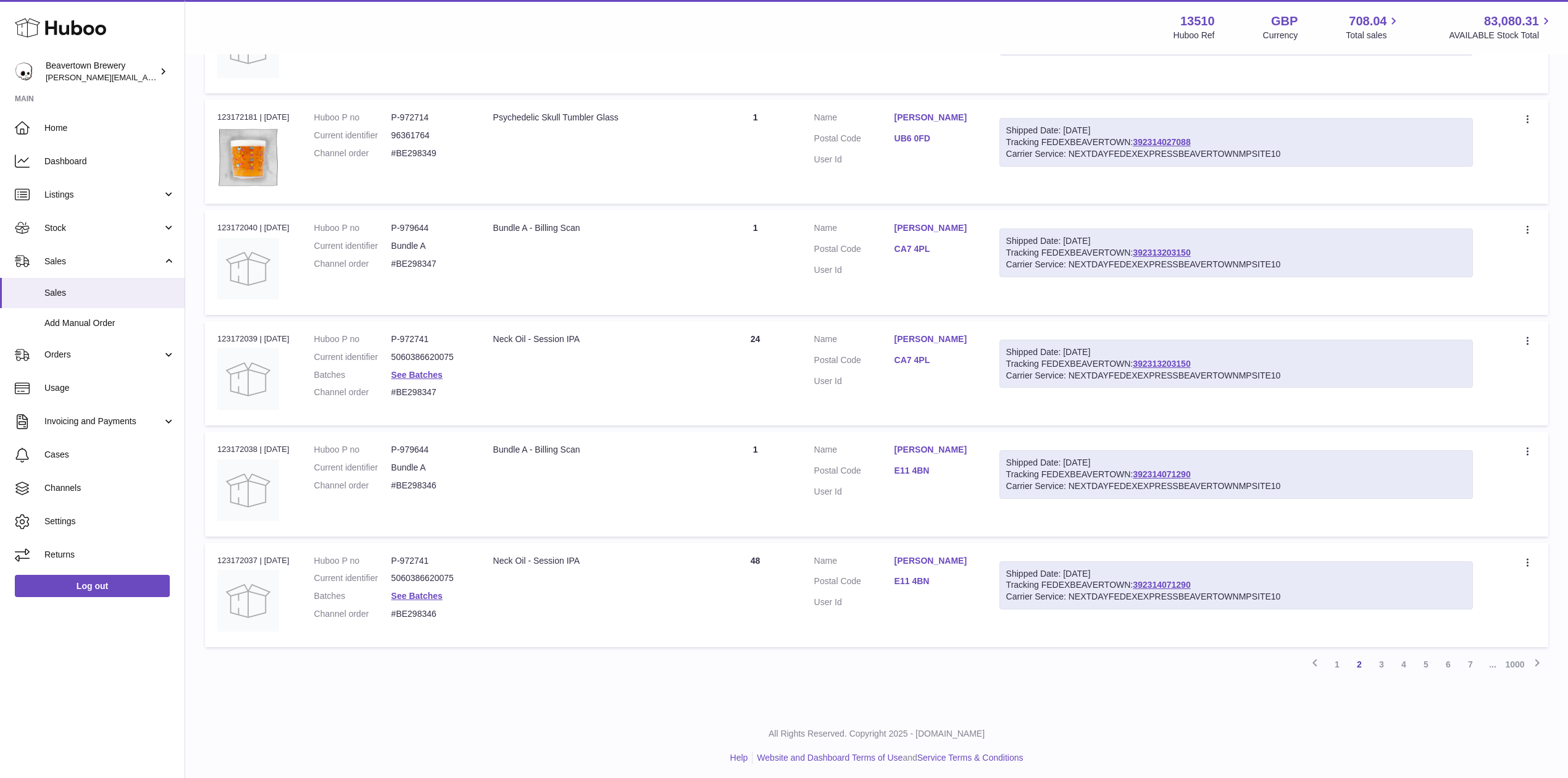
scroll to position [751, 0]
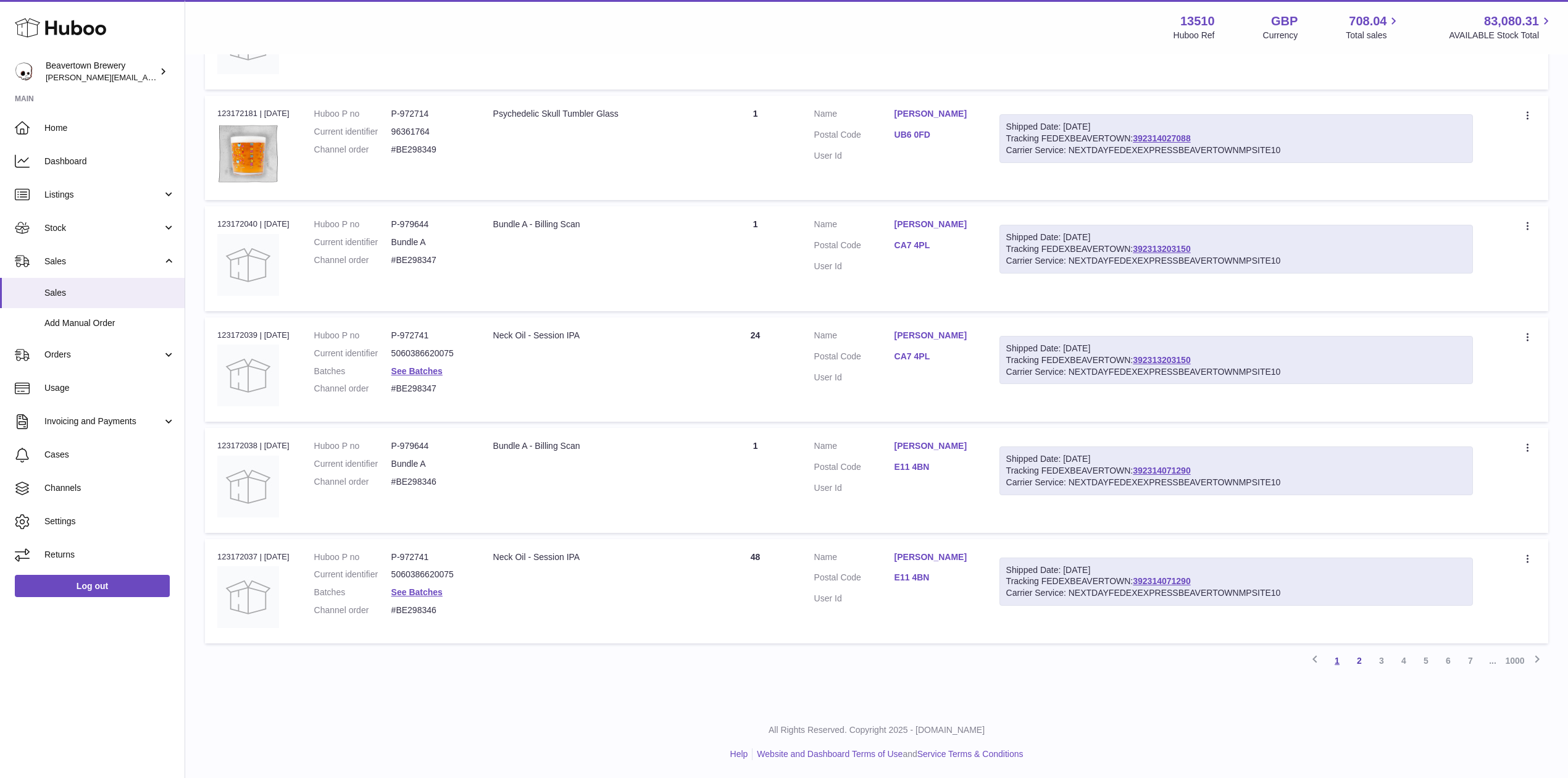
click at [1339, 667] on link "1" at bounding box center [1338, 660] width 23 height 23
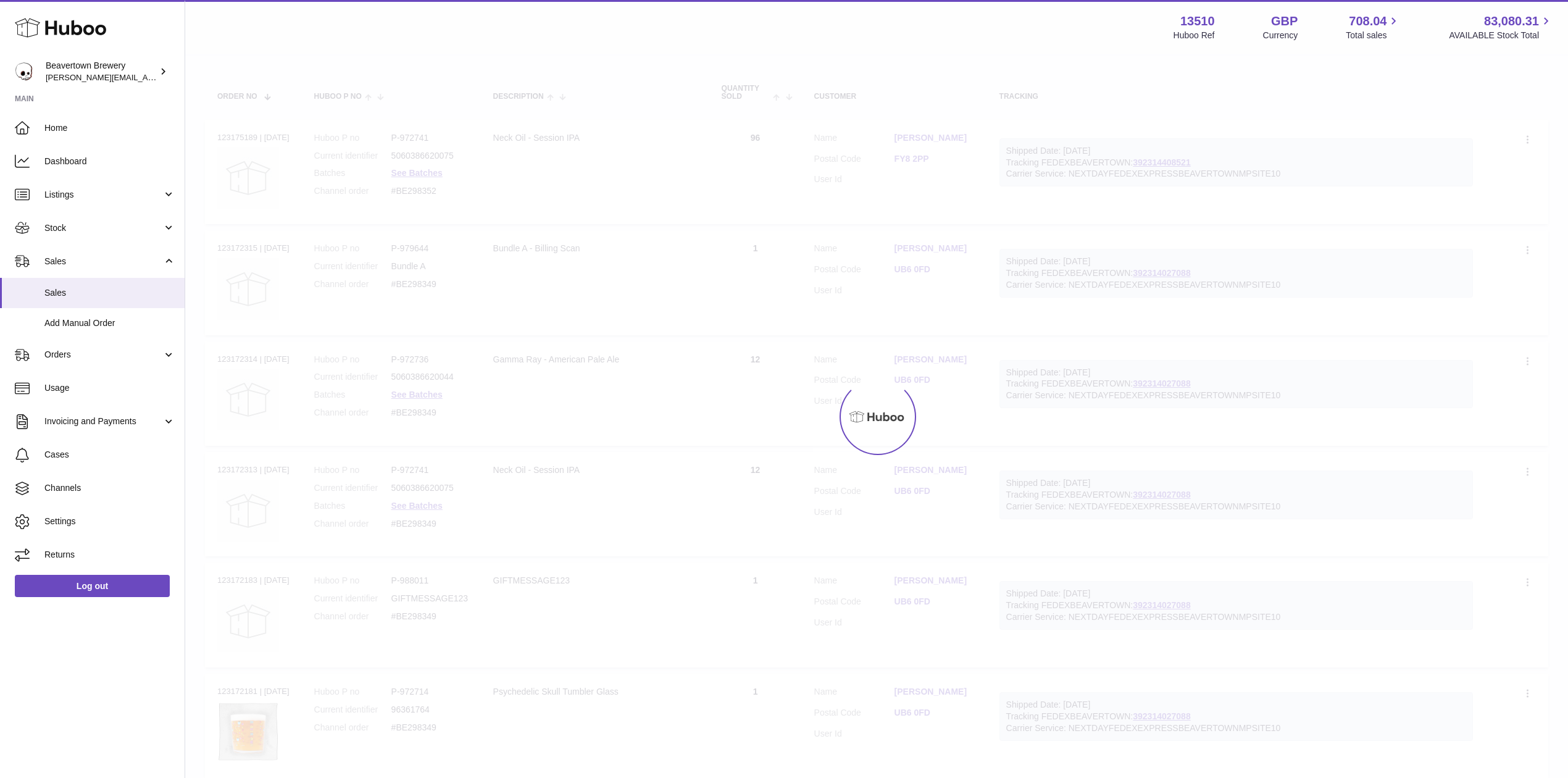
scroll to position [56, 0]
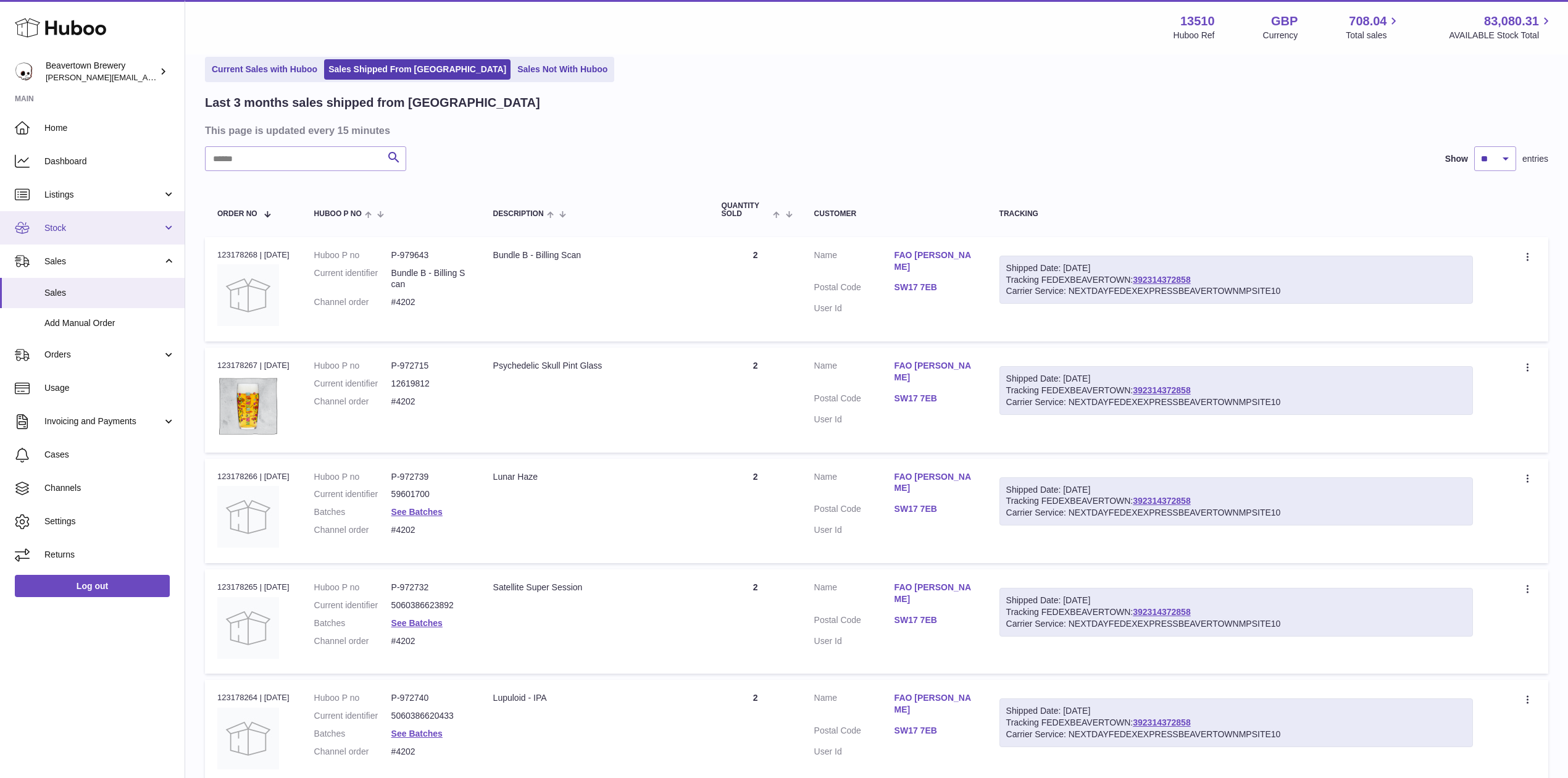
click at [72, 229] on span "Stock" at bounding box center [103, 228] width 118 height 12
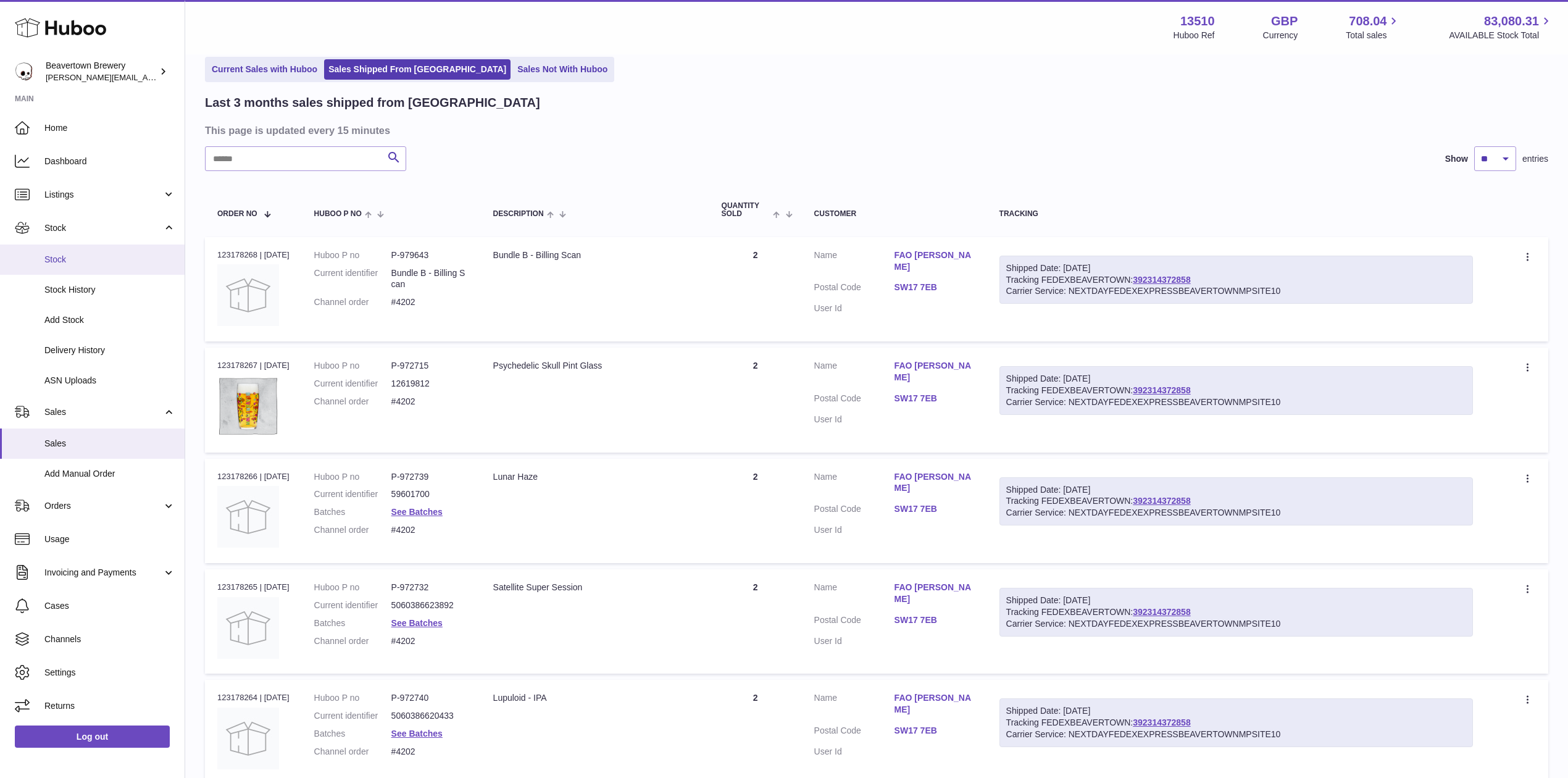
click at [79, 255] on span "Stock" at bounding box center [110, 259] width 131 height 12
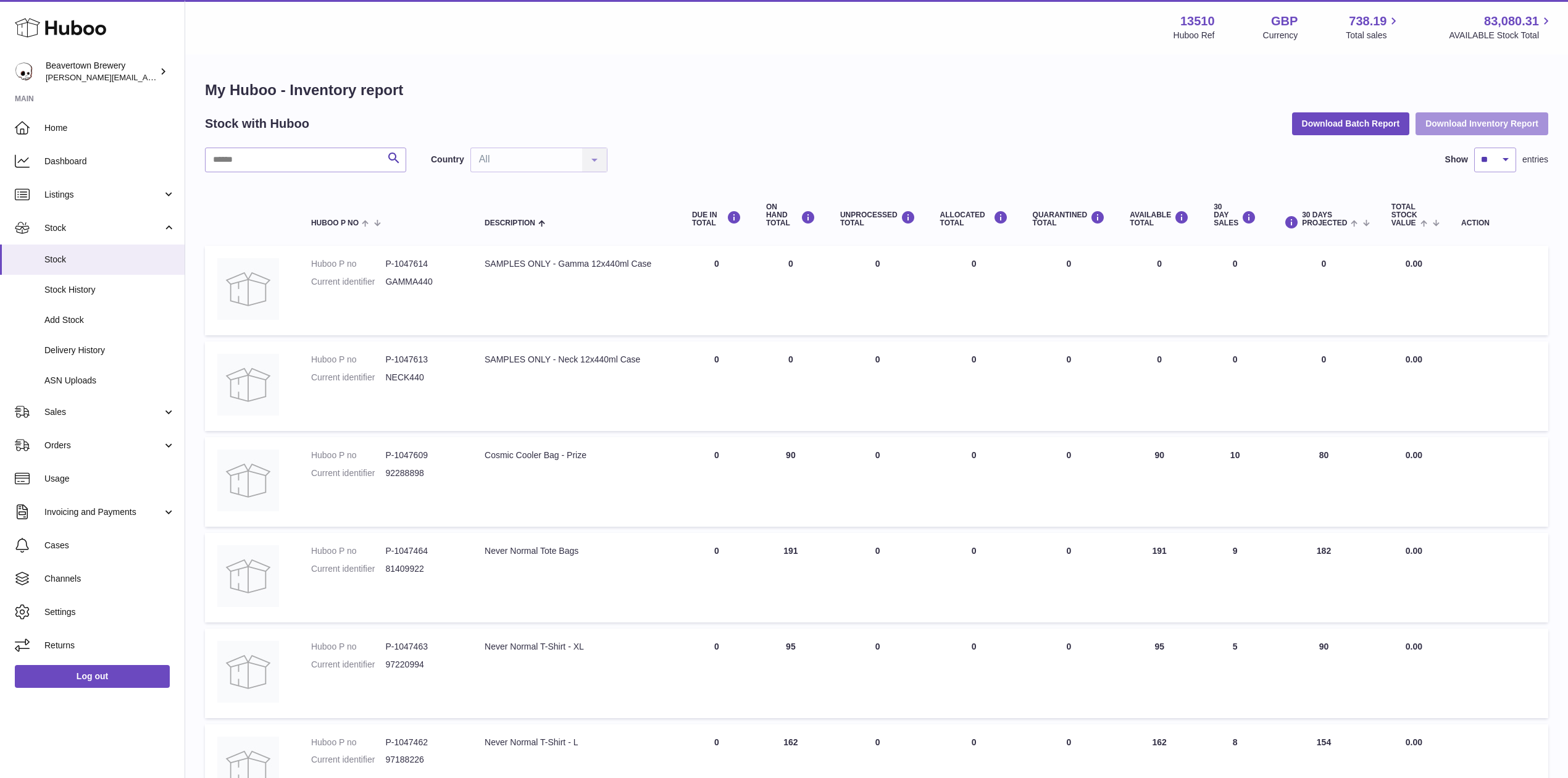
click at [1454, 119] on button "Download Inventory Report" at bounding box center [1482, 124] width 133 height 23
click at [1368, 124] on button "Download Batch Report" at bounding box center [1351, 124] width 118 height 23
click at [1484, 134] on div "My Huboo - Inventory report Stock with Huboo Download Batch Report Download Inv…" at bounding box center [877, 652] width 1343 height 1144
click at [1483, 123] on button "Download Inventory Report" at bounding box center [1482, 124] width 133 height 23
click at [345, 57] on div "Menu Huboo 13510 Huboo Ref GBP Currency 738.19 Total sales 83,080.31 AVAILABLE …" at bounding box center [876, 629] width 1383 height 1258
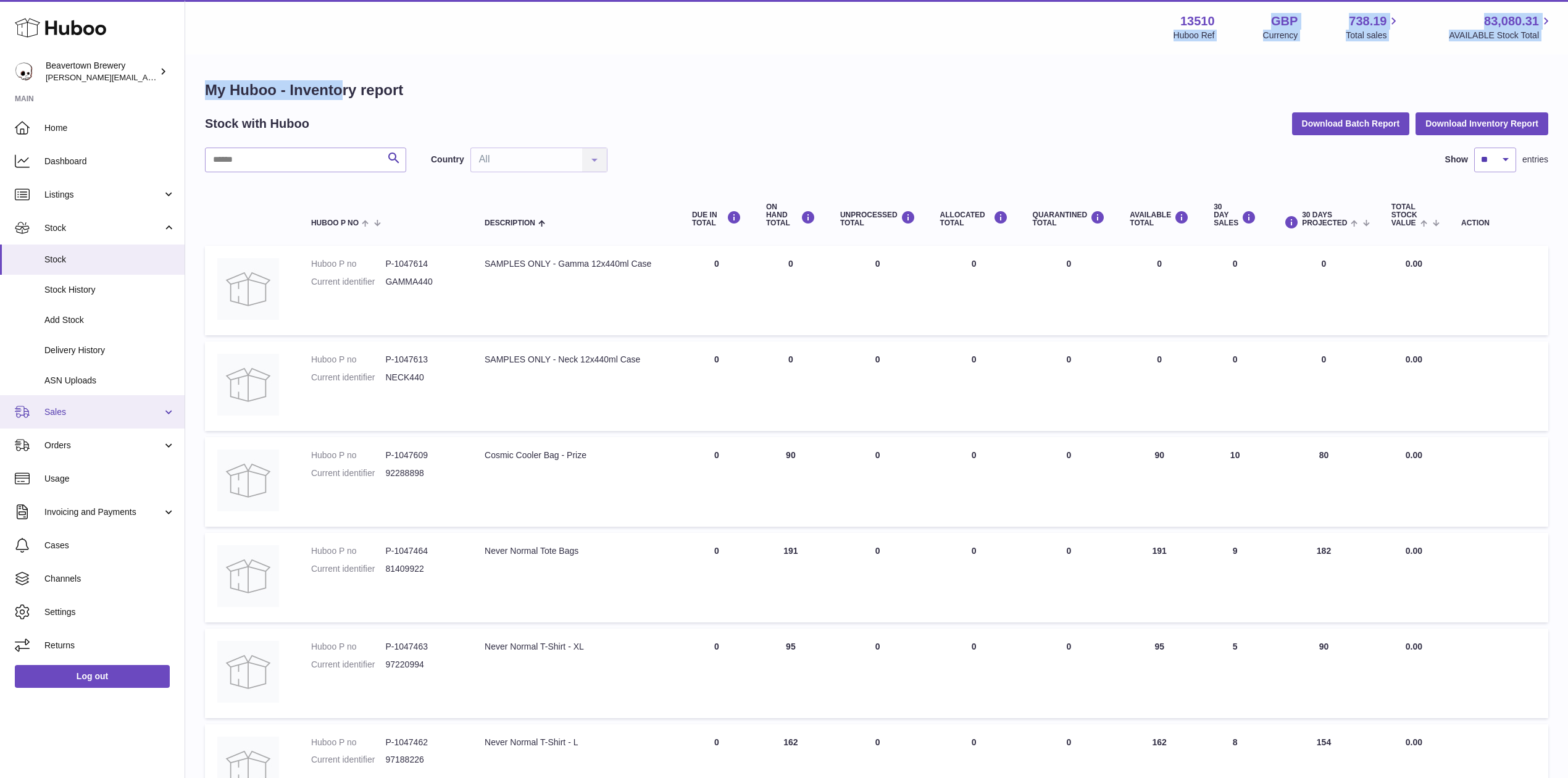
click at [72, 408] on span "Sales" at bounding box center [103, 412] width 118 height 12
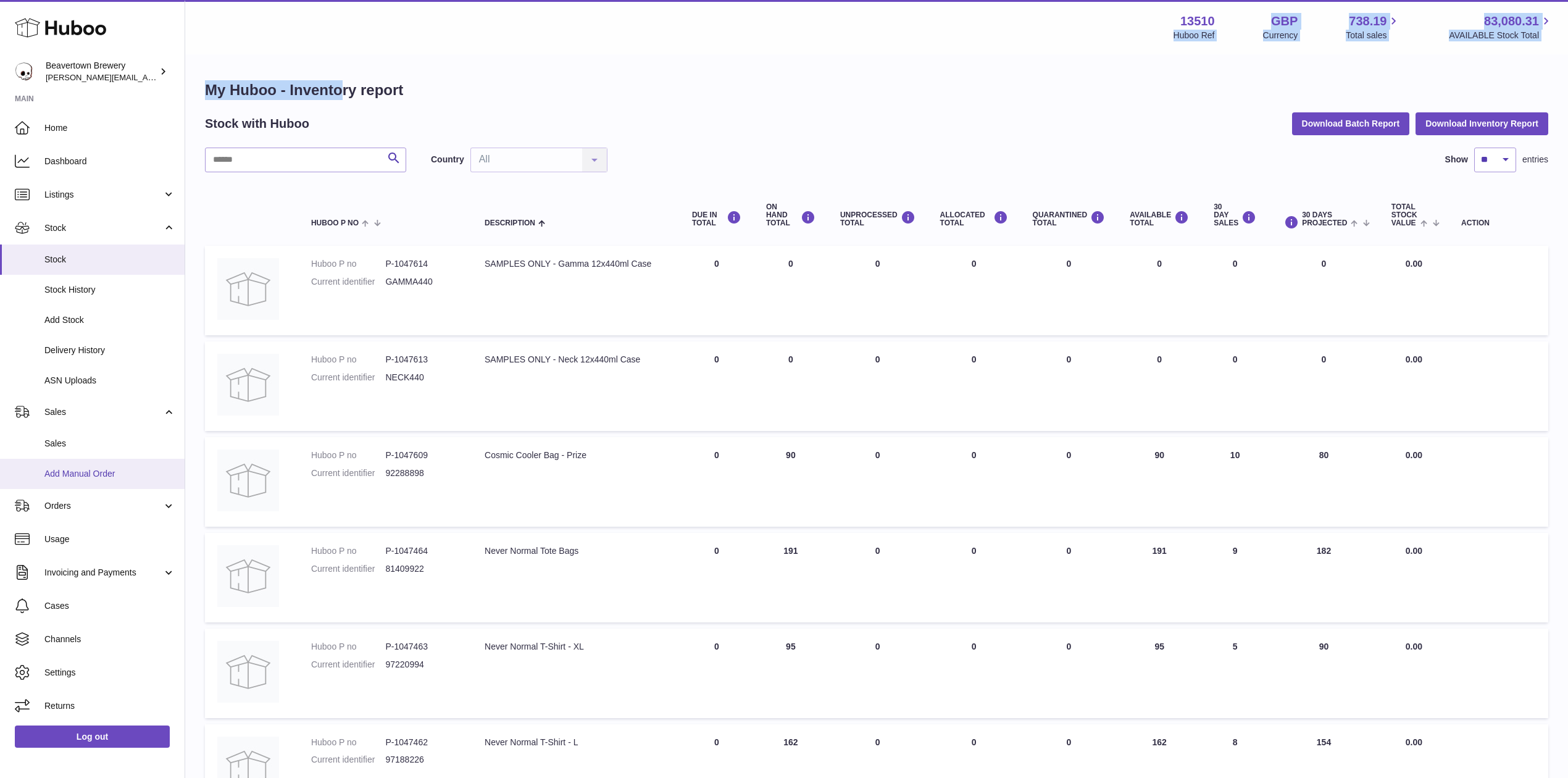
click at [85, 464] on link "Add Manual Order" at bounding box center [92, 474] width 184 height 31
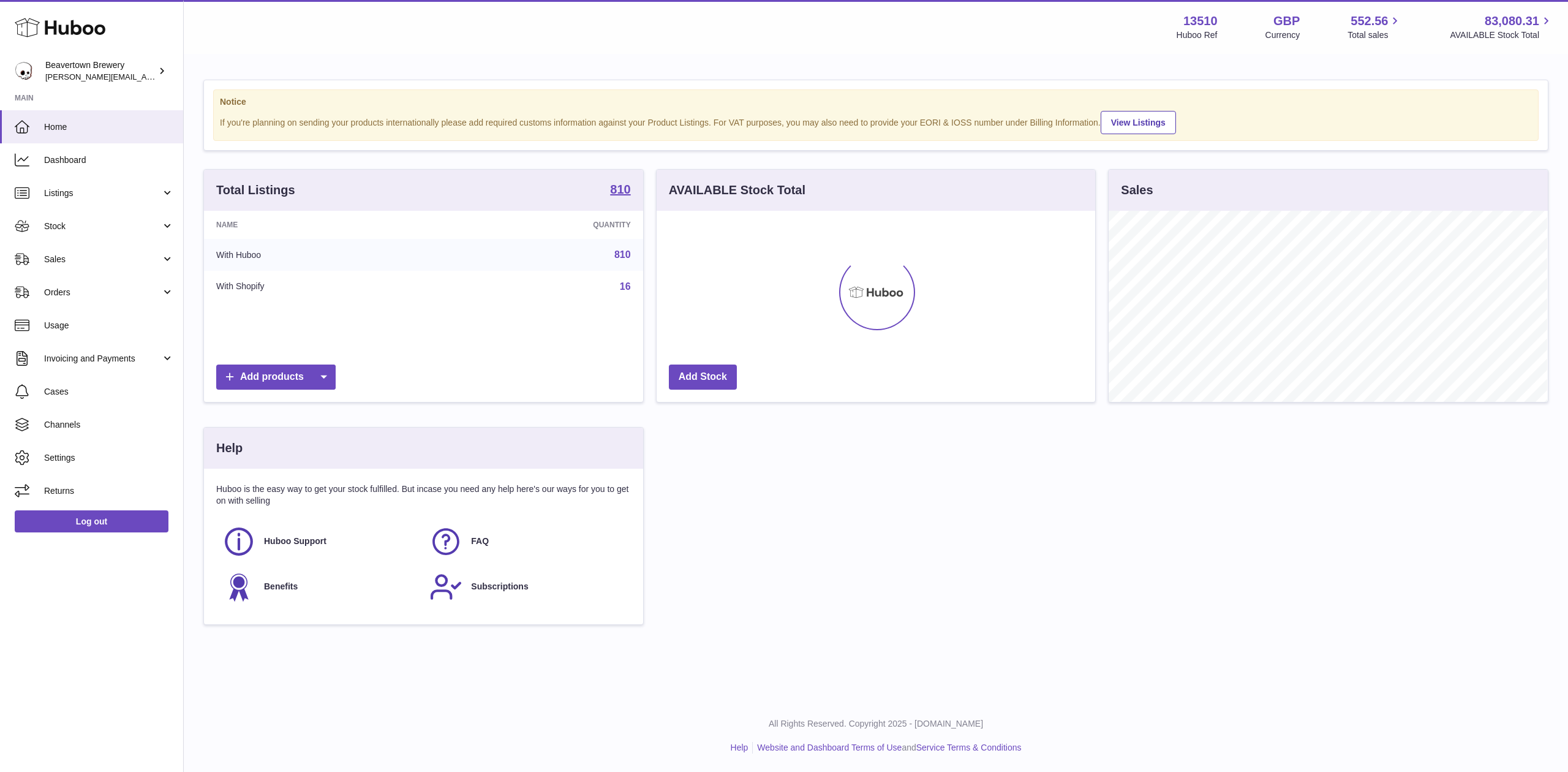
scroll to position [191, 439]
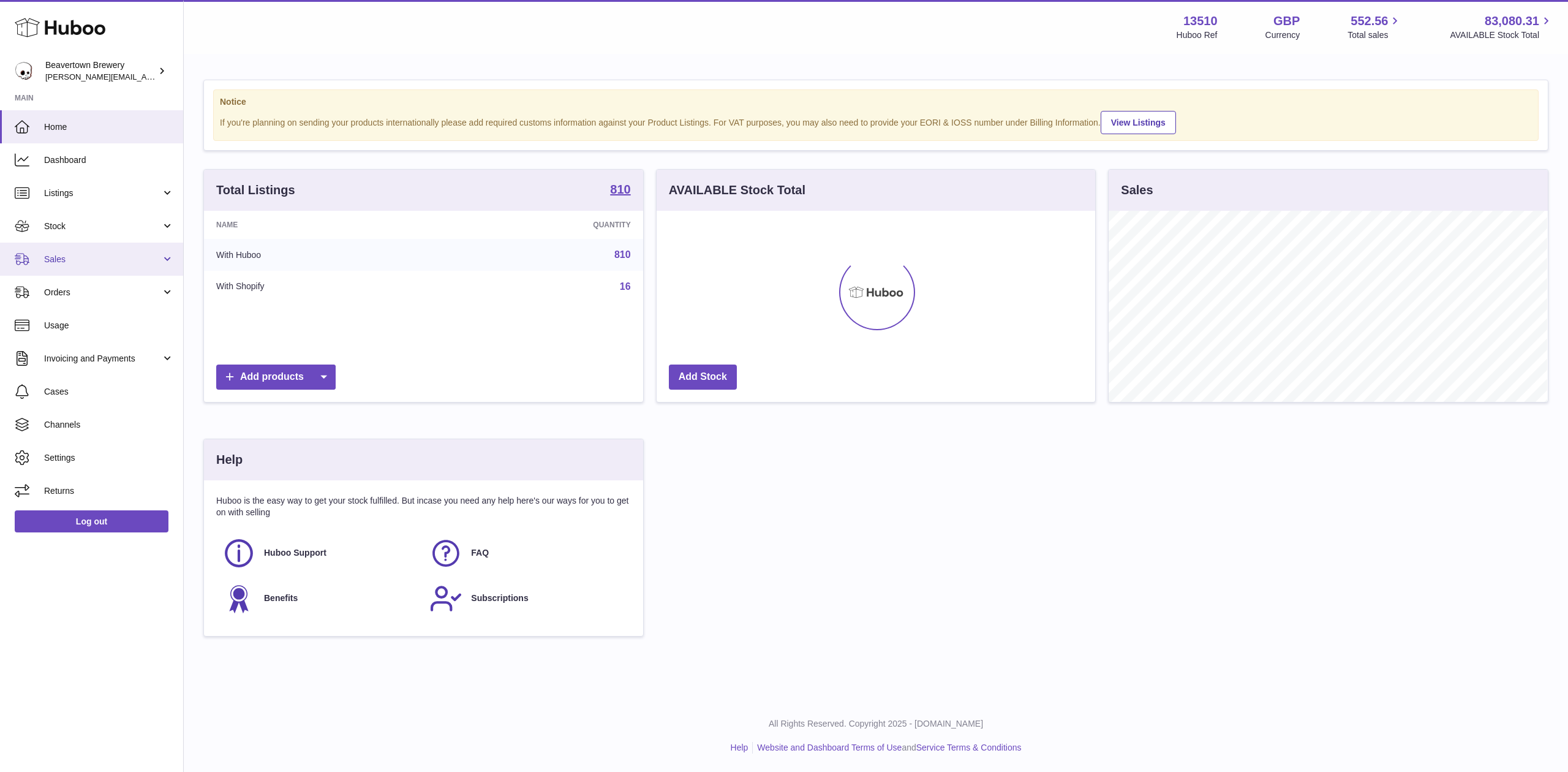
click at [57, 267] on link "Sales" at bounding box center [91, 259] width 183 height 33
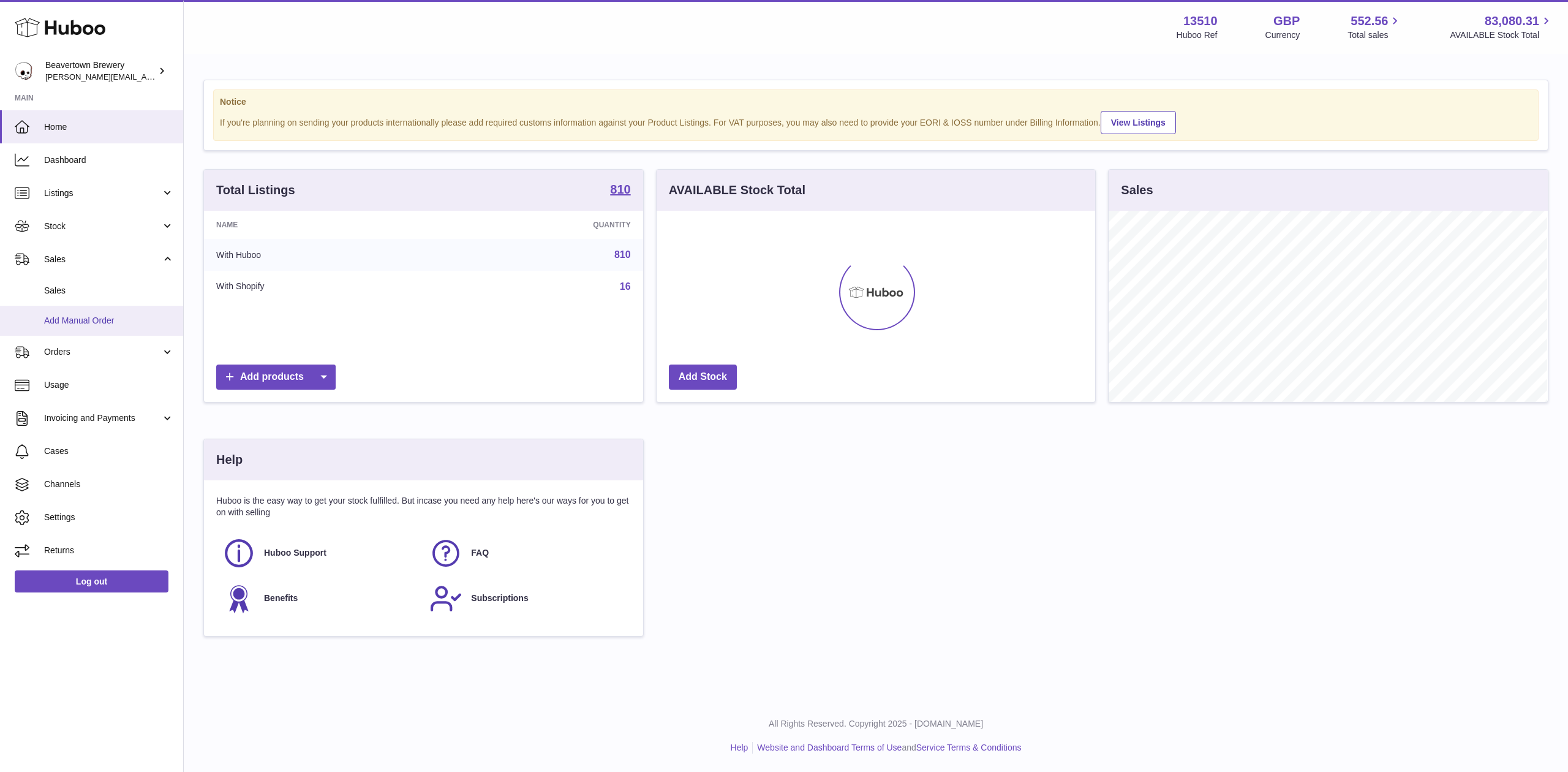
click at [90, 312] on link "Add Manual Order" at bounding box center [91, 321] width 183 height 30
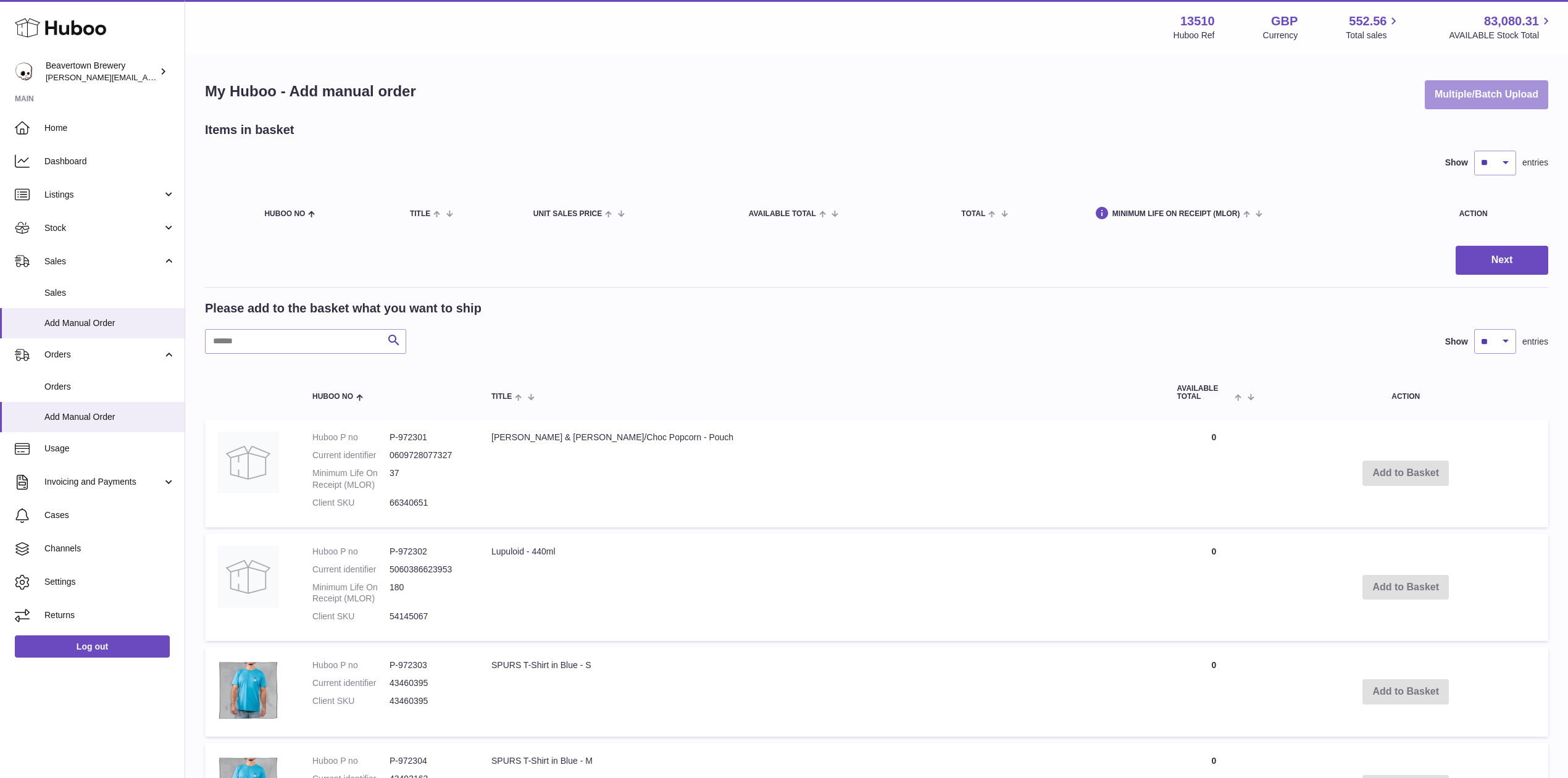
click at [1450, 99] on button "Multiple/Batch Upload" at bounding box center [1486, 95] width 123 height 29
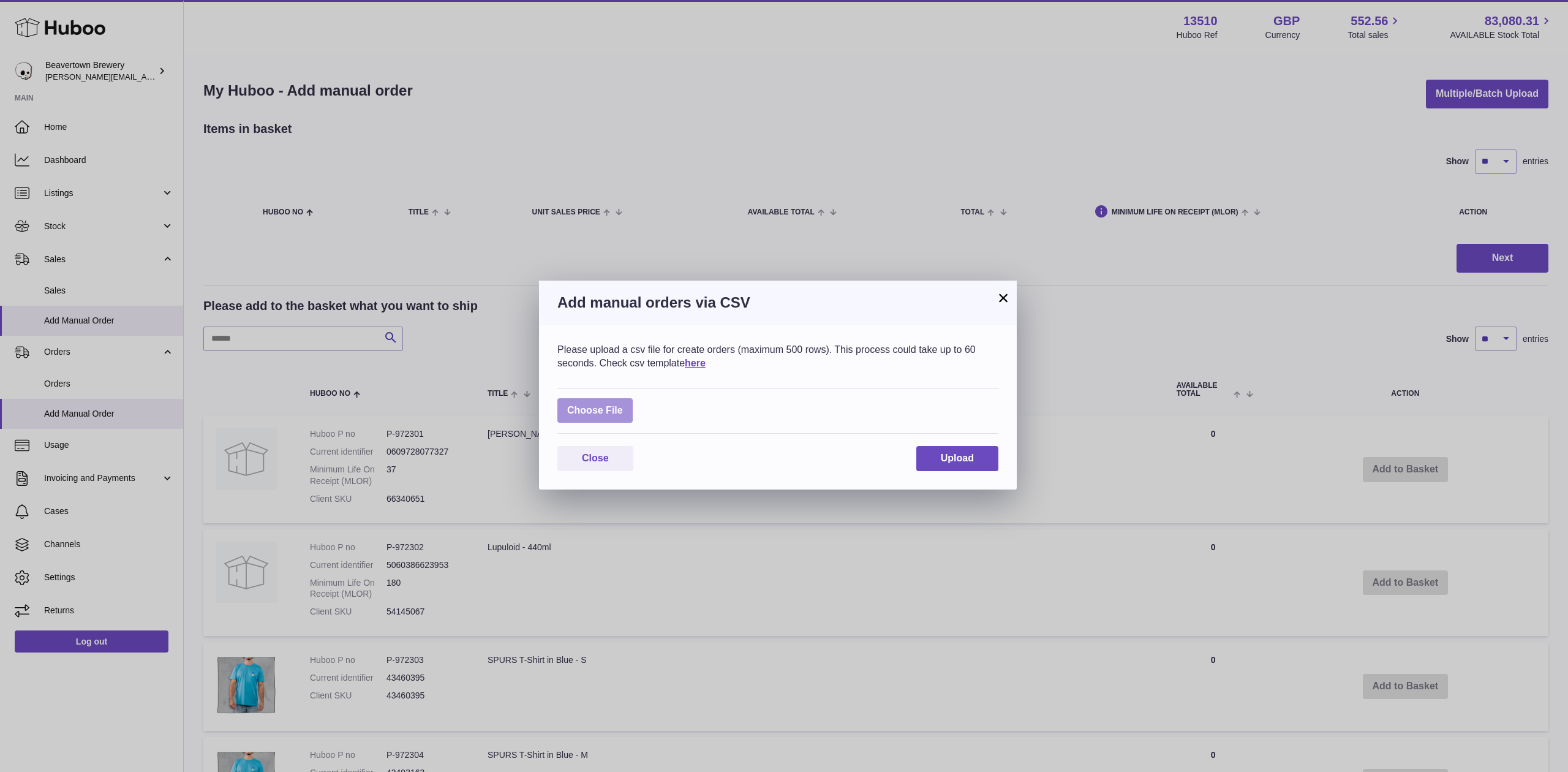
click at [599, 419] on label at bounding box center [595, 410] width 75 height 25
click at [623, 405] on input "file" at bounding box center [623, 404] width 1 height 1
type input "**********"
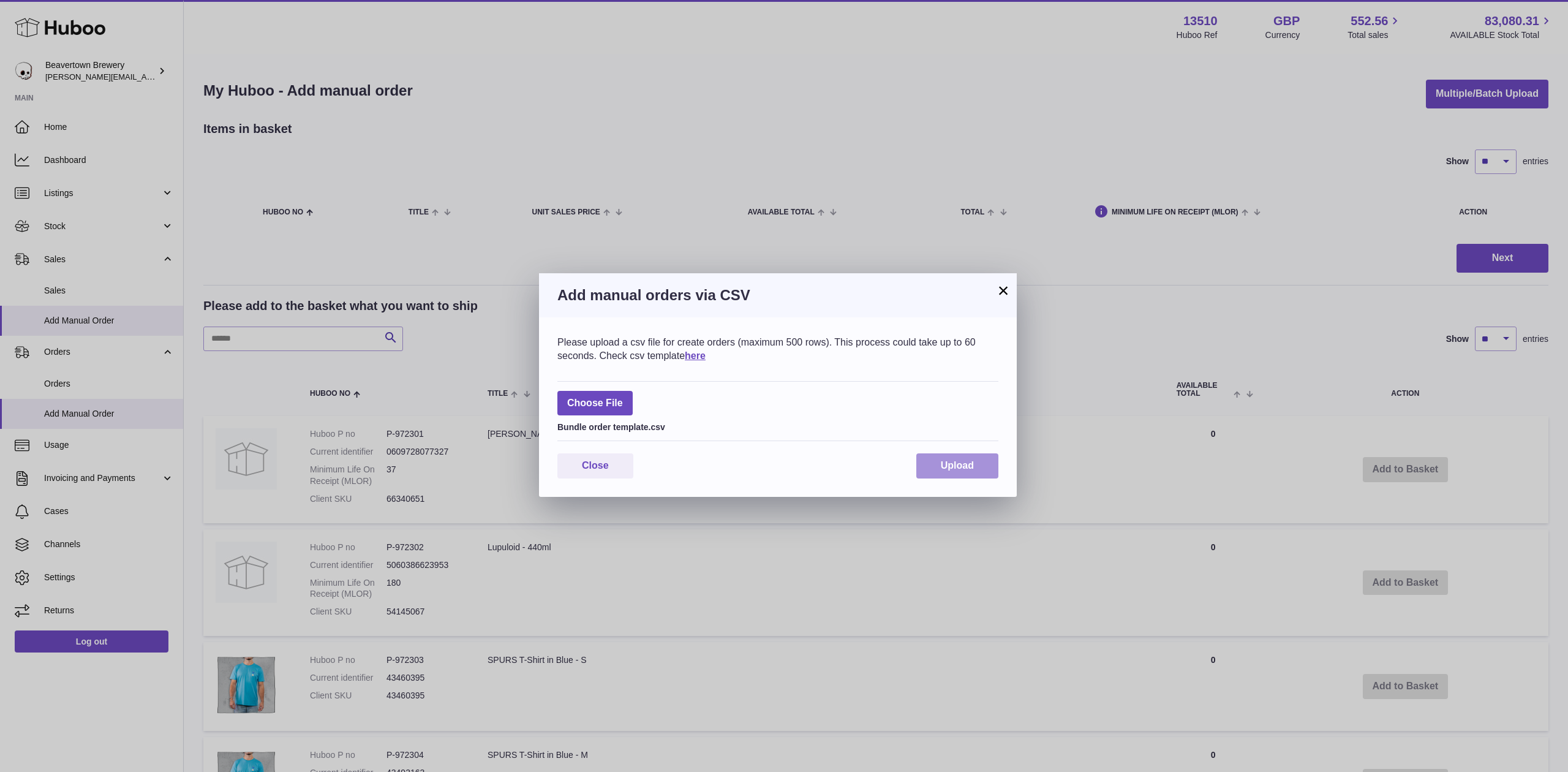
click at [953, 474] on button "Upload" at bounding box center [957, 465] width 82 height 25
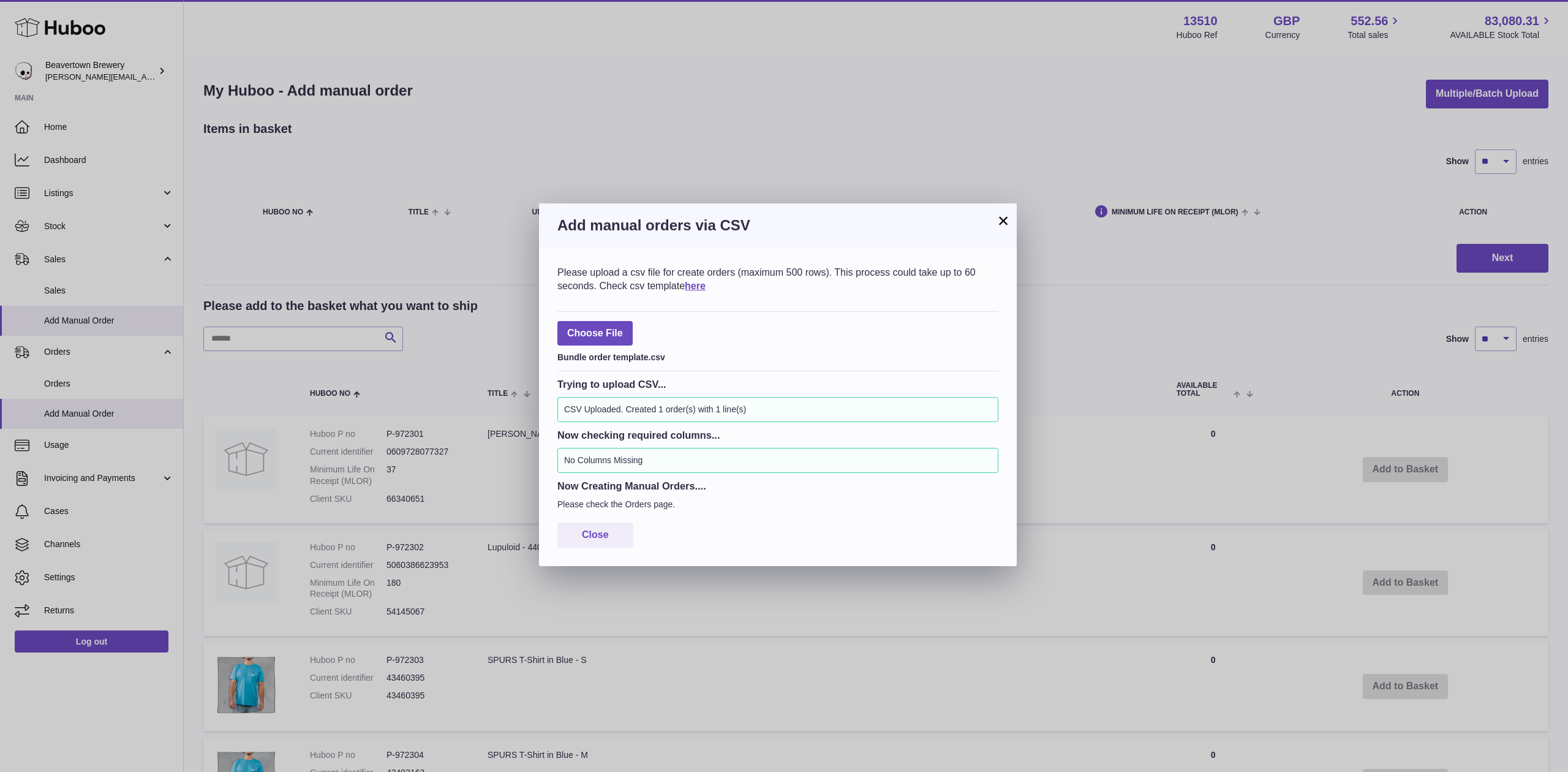
click at [996, 222] on button "×" at bounding box center [1003, 221] width 14 height 14
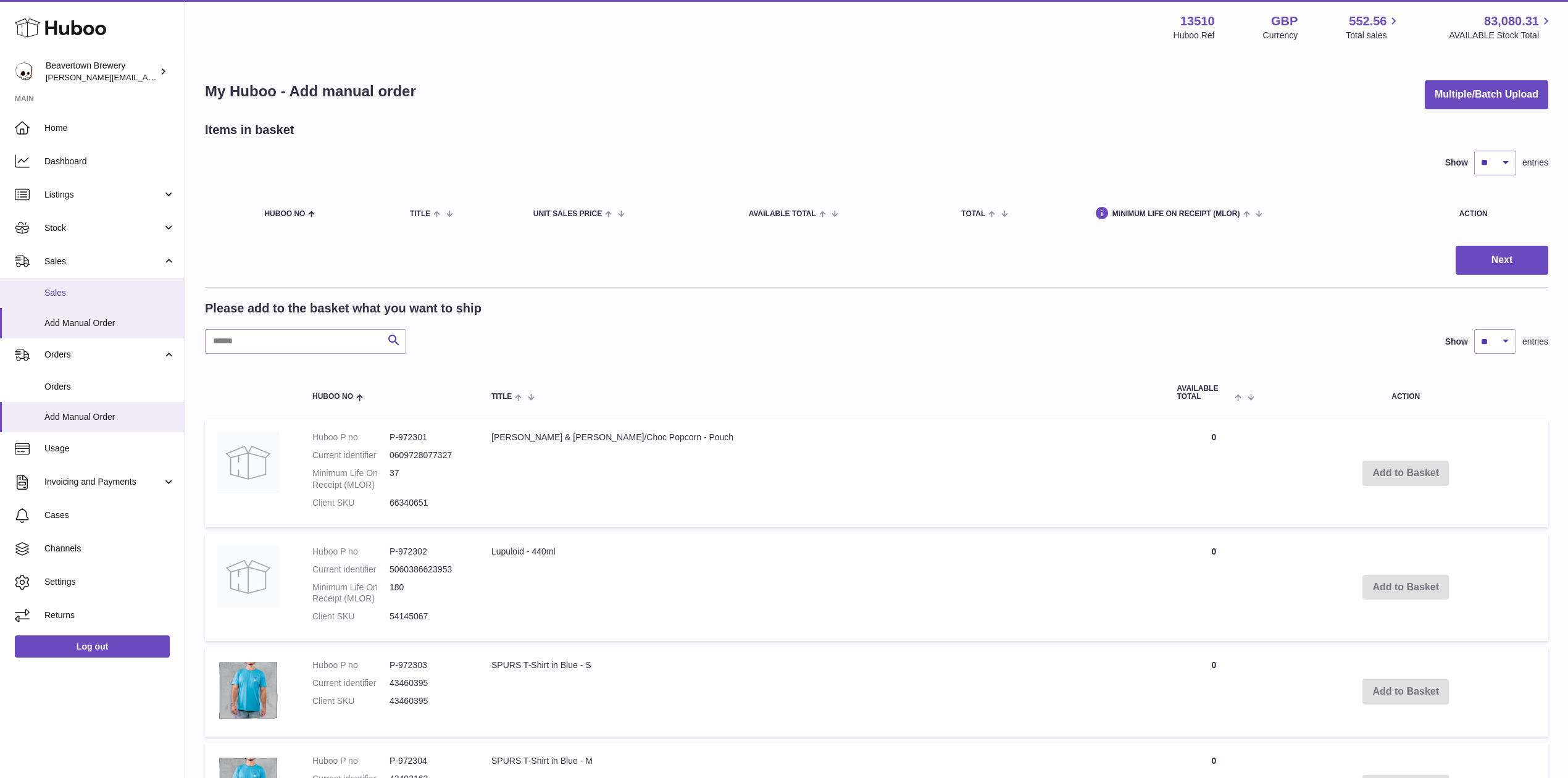
click at [67, 292] on span "Sales" at bounding box center [110, 292] width 131 height 12
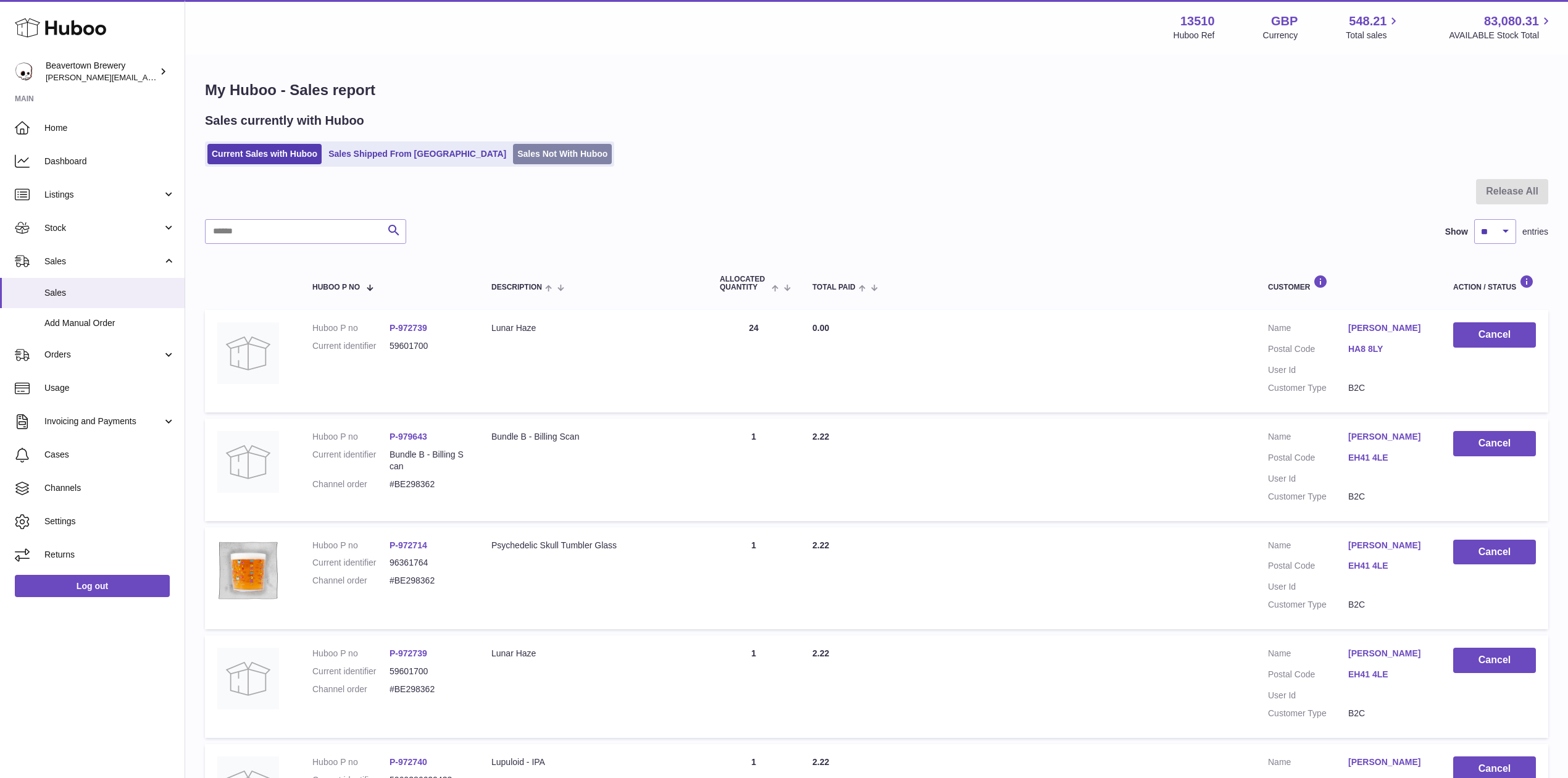
click at [513, 152] on link "Sales Not With Huboo" at bounding box center [562, 154] width 99 height 20
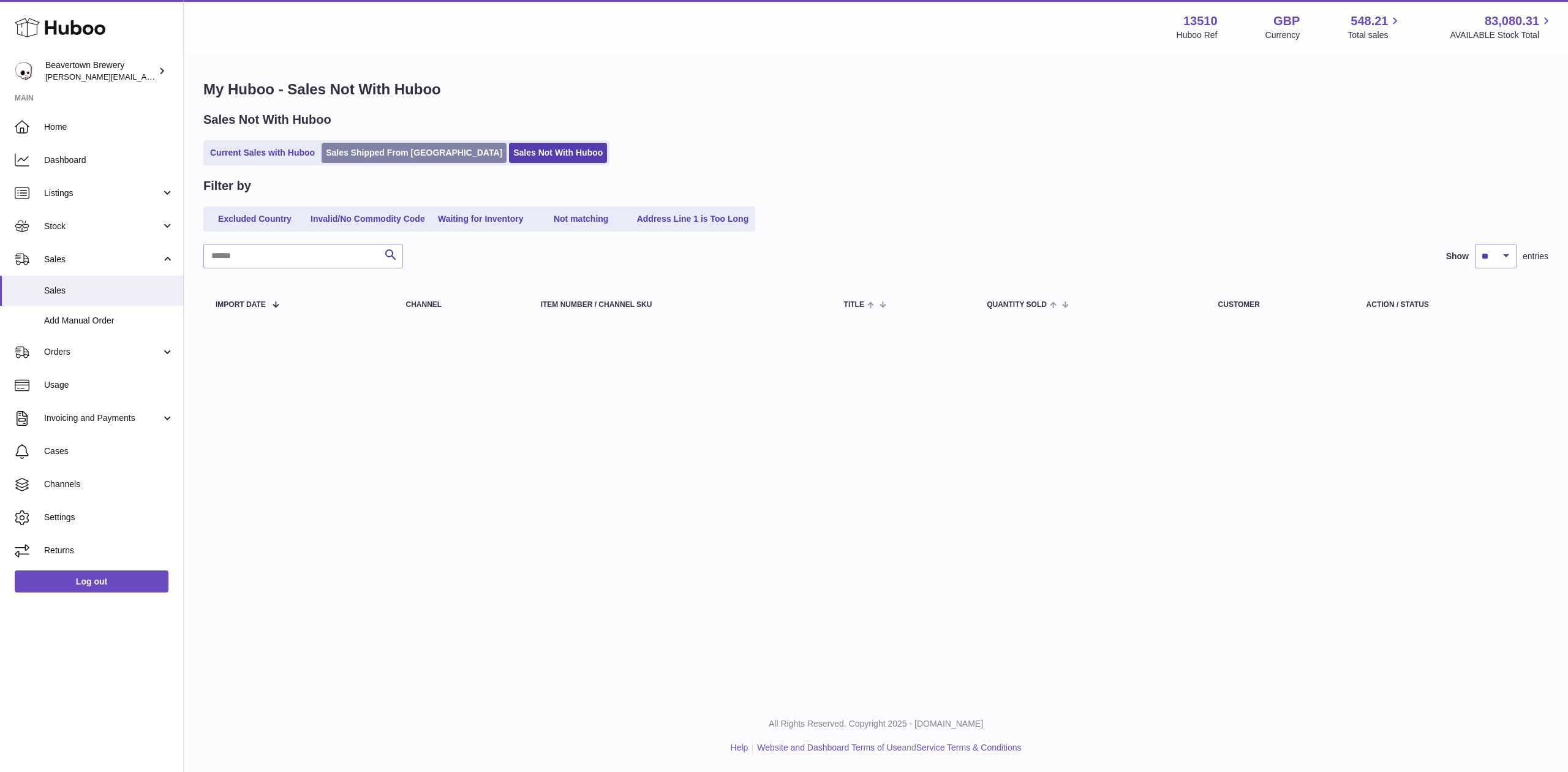
click at [435, 150] on link "Sales Shipped From [GEOGRAPHIC_DATA]" at bounding box center [414, 153] width 185 height 20
